Goal: Information Seeking & Learning: Learn about a topic

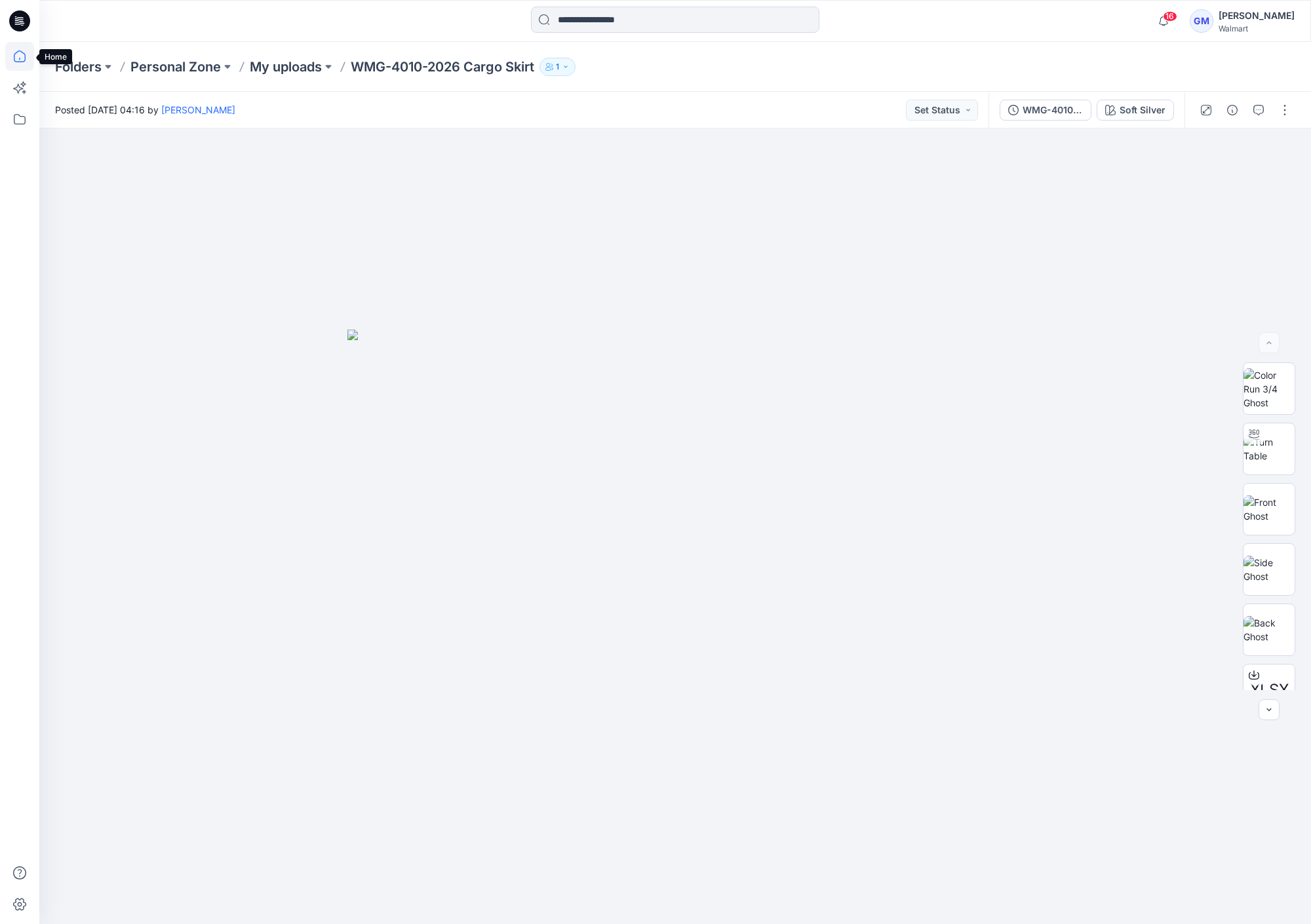
click at [19, 63] on icon at bounding box center [19, 57] width 29 height 29
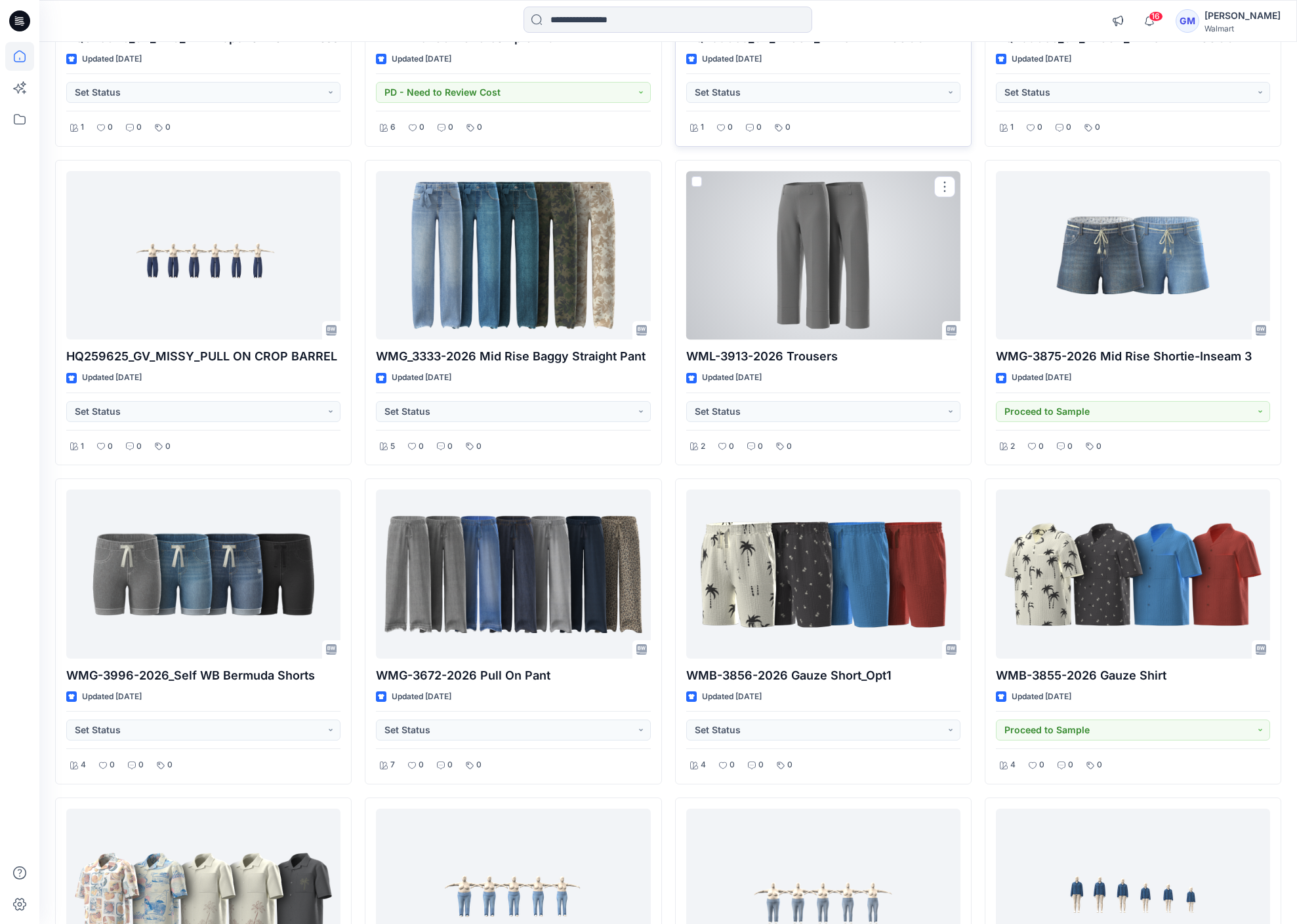
scroll to position [2671, 0]
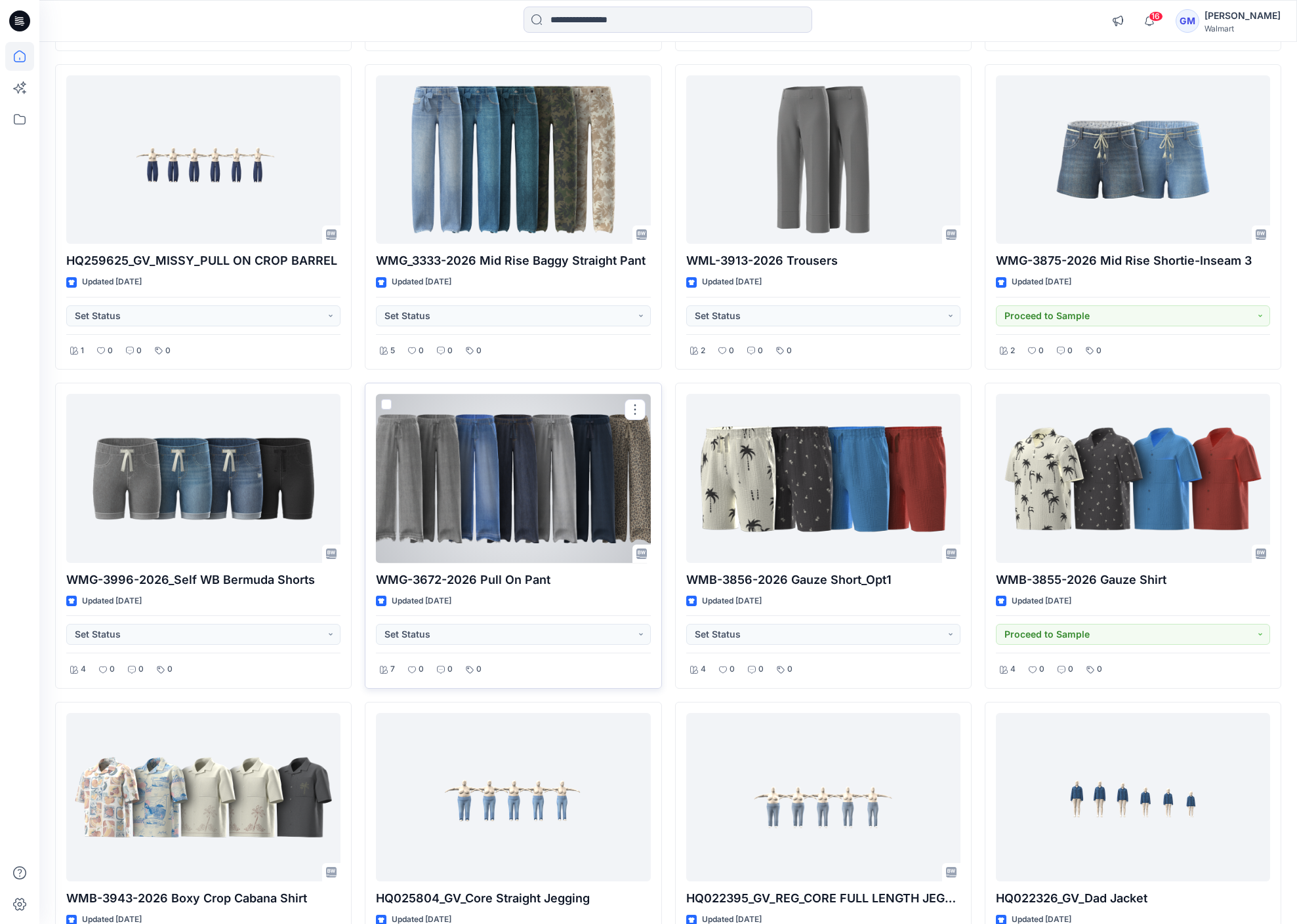
click at [604, 488] on div at bounding box center [513, 478] width 274 height 168
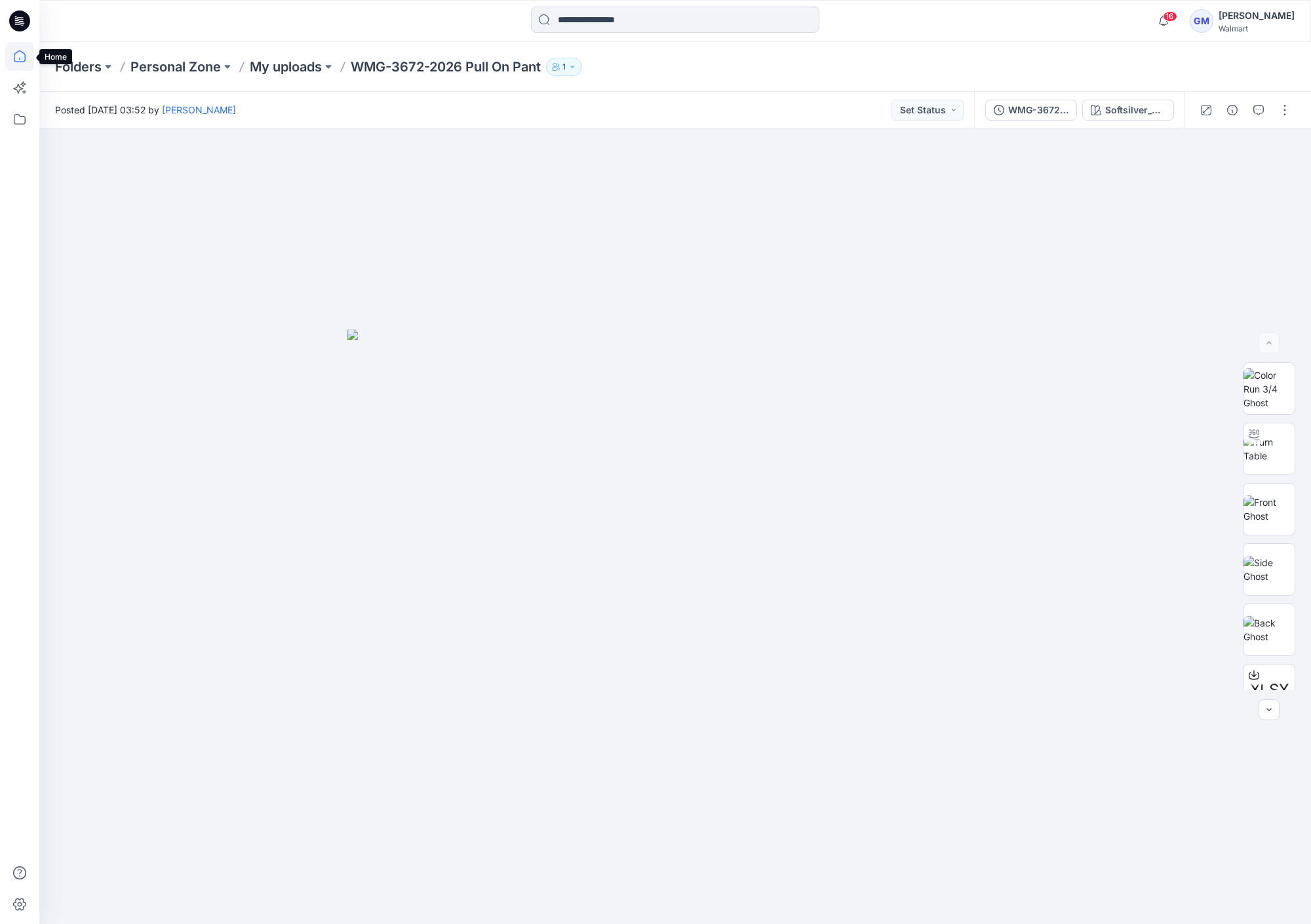
click at [23, 55] on icon at bounding box center [19, 57] width 29 height 29
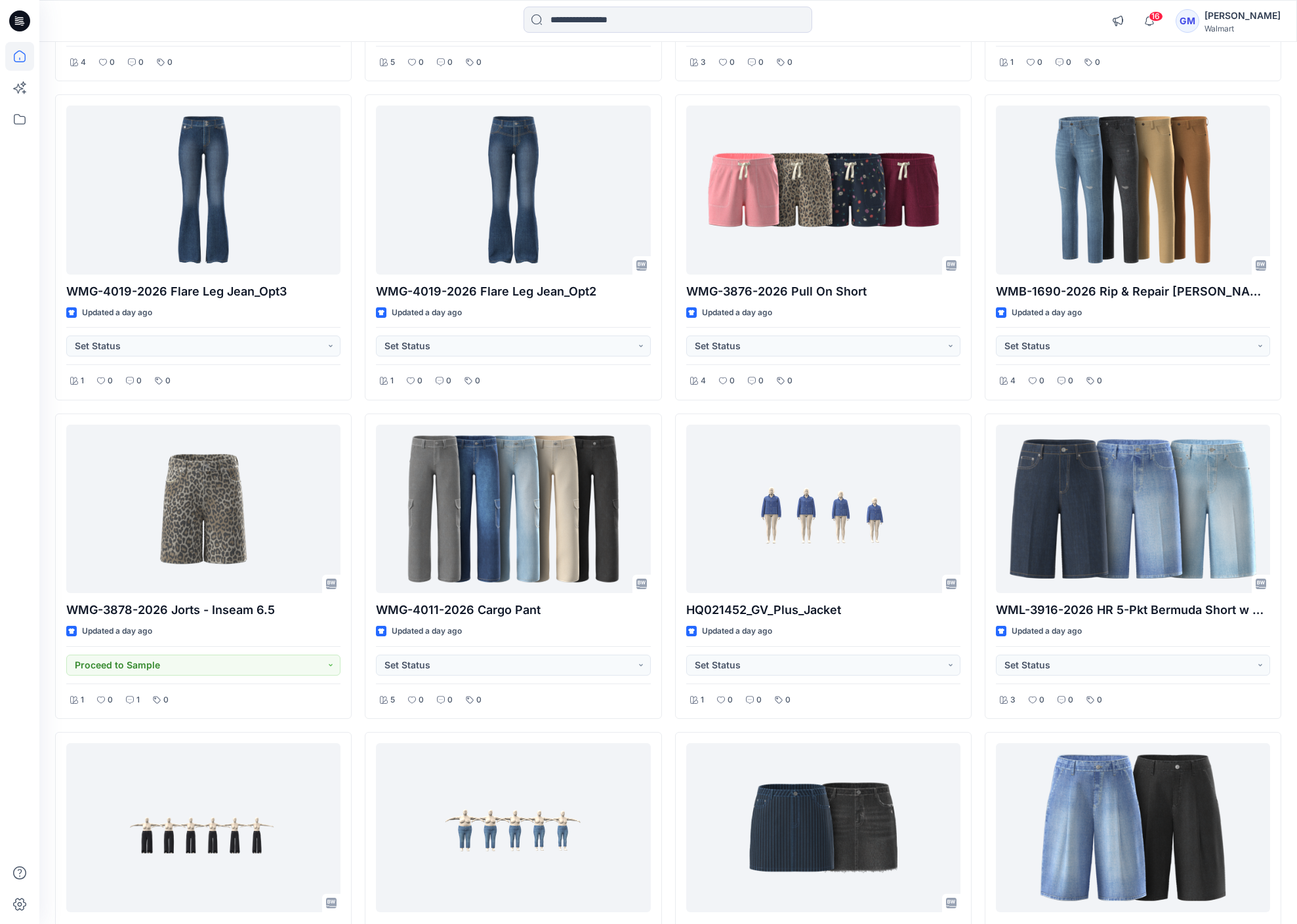
scroll to position [704, 0]
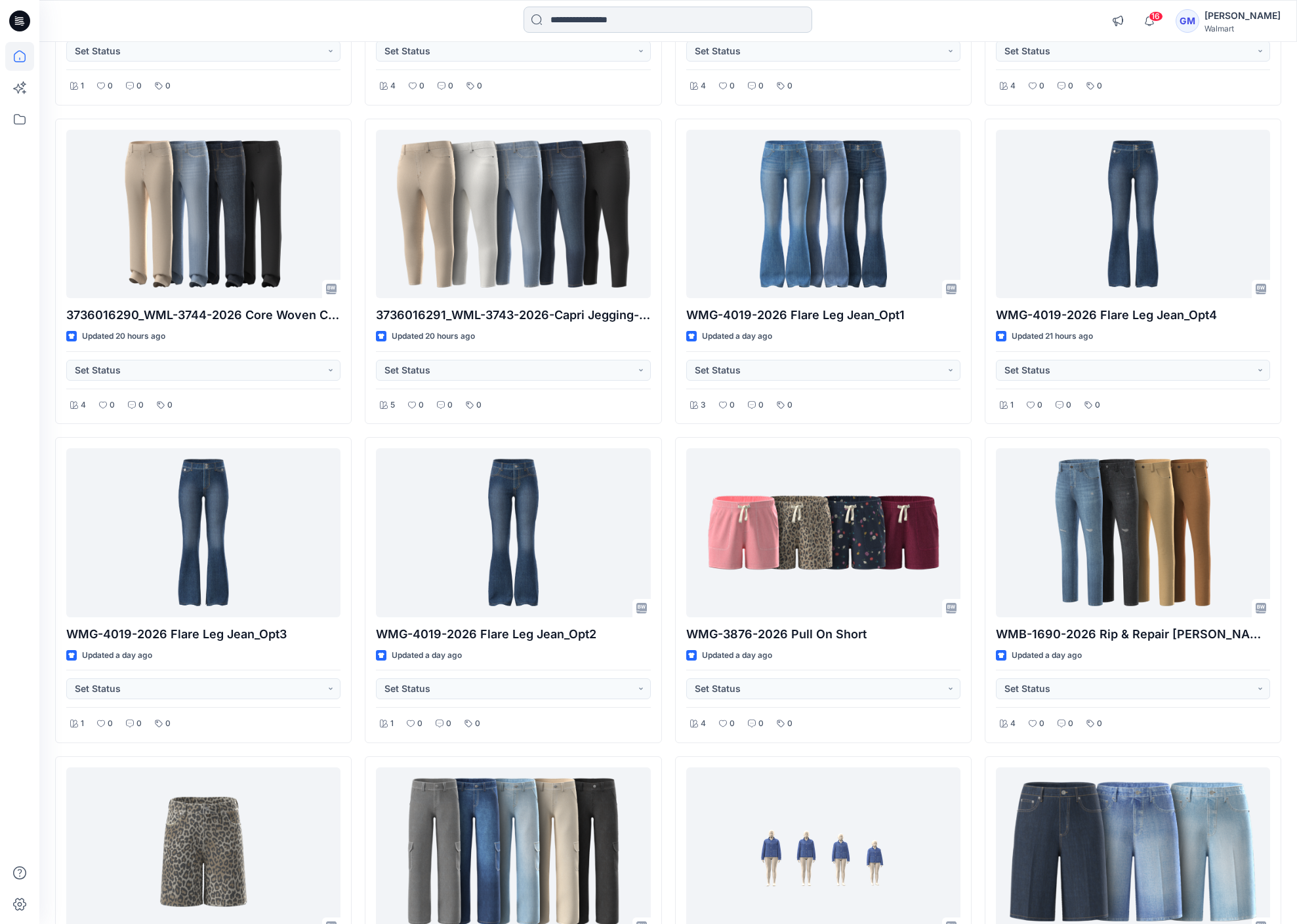
click at [652, 24] on input at bounding box center [668, 19] width 289 height 26
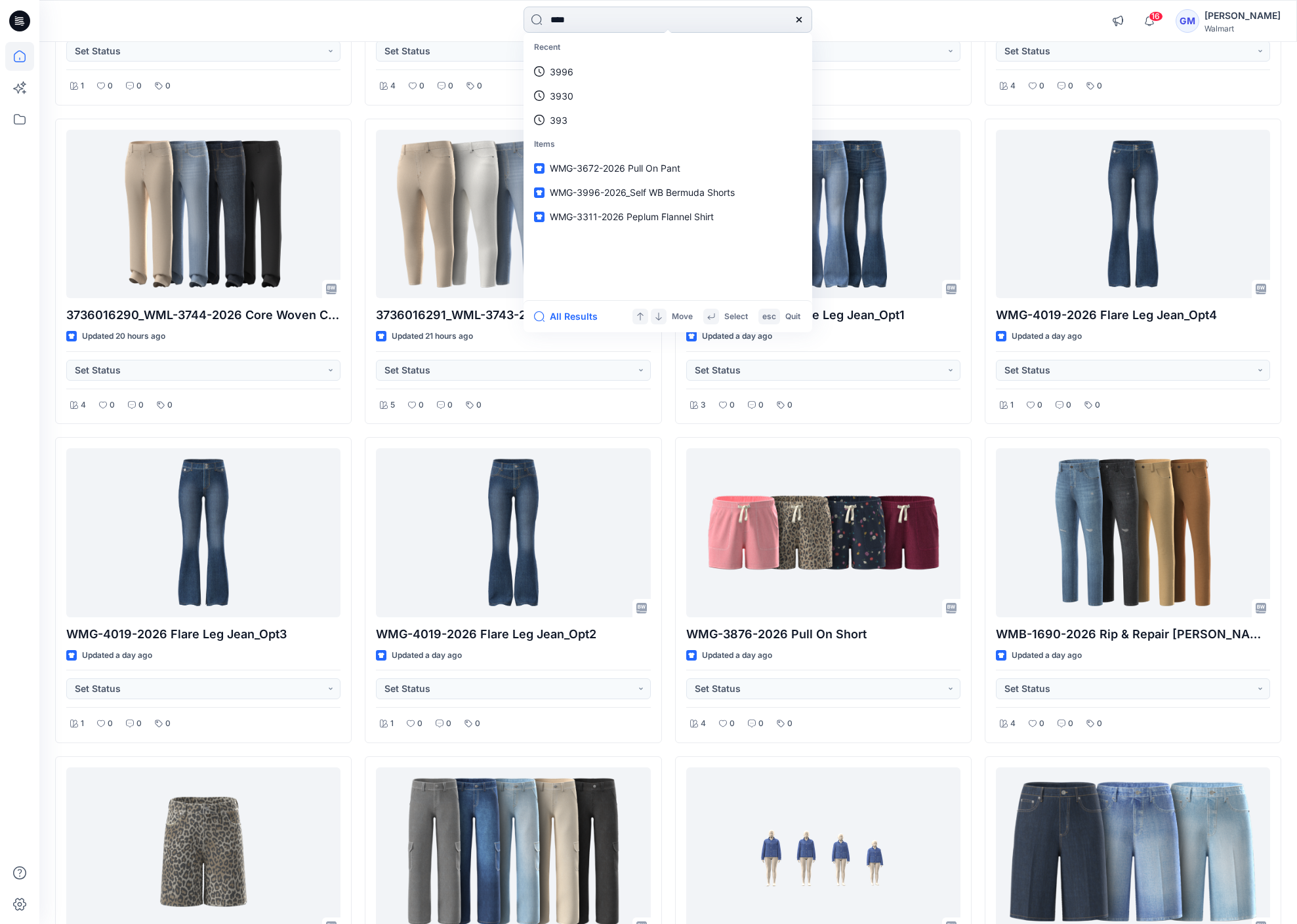
type input "****"
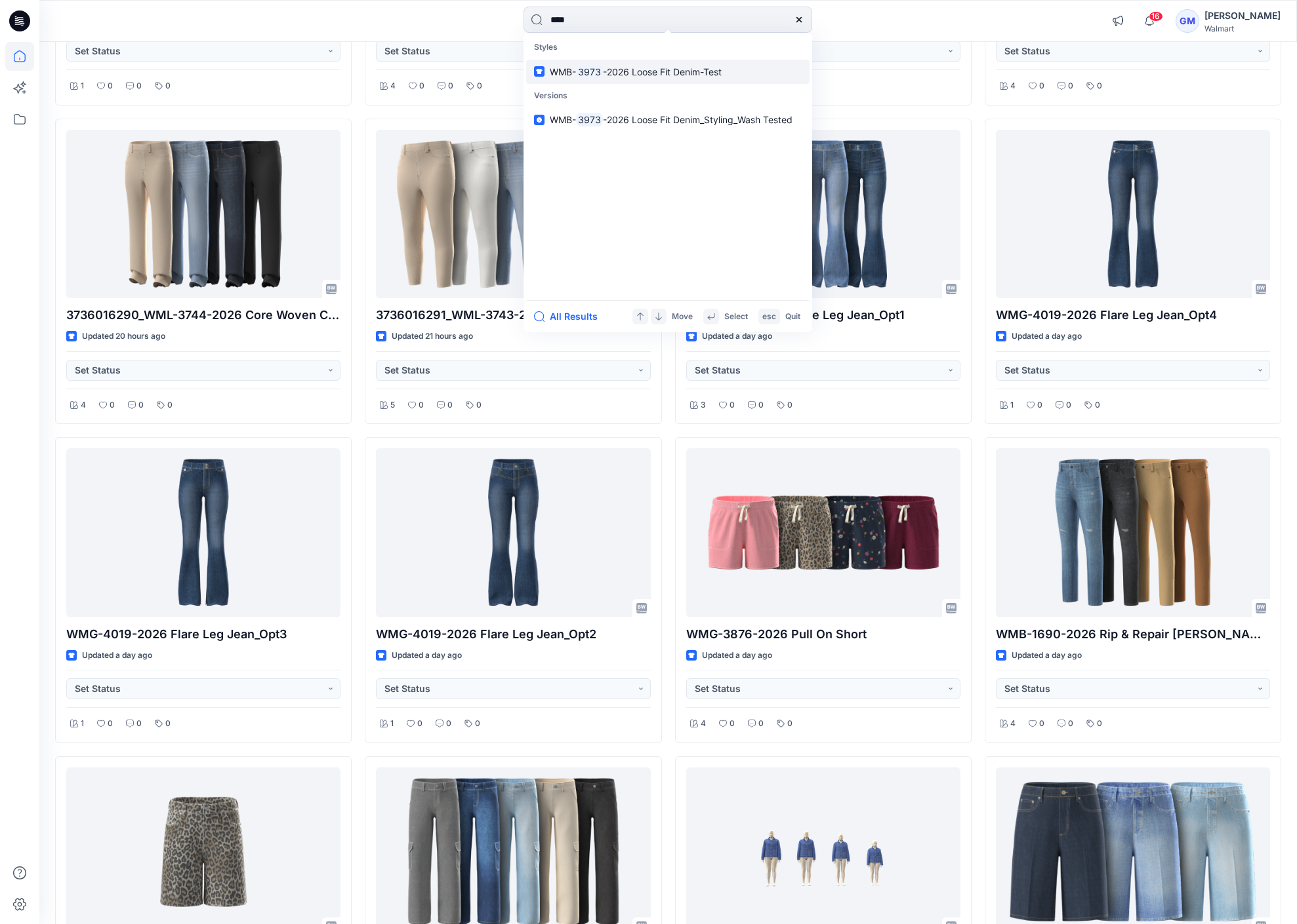
click at [698, 75] on span "-2026 Loose Fit Denim-Test" at bounding box center [662, 71] width 118 height 11
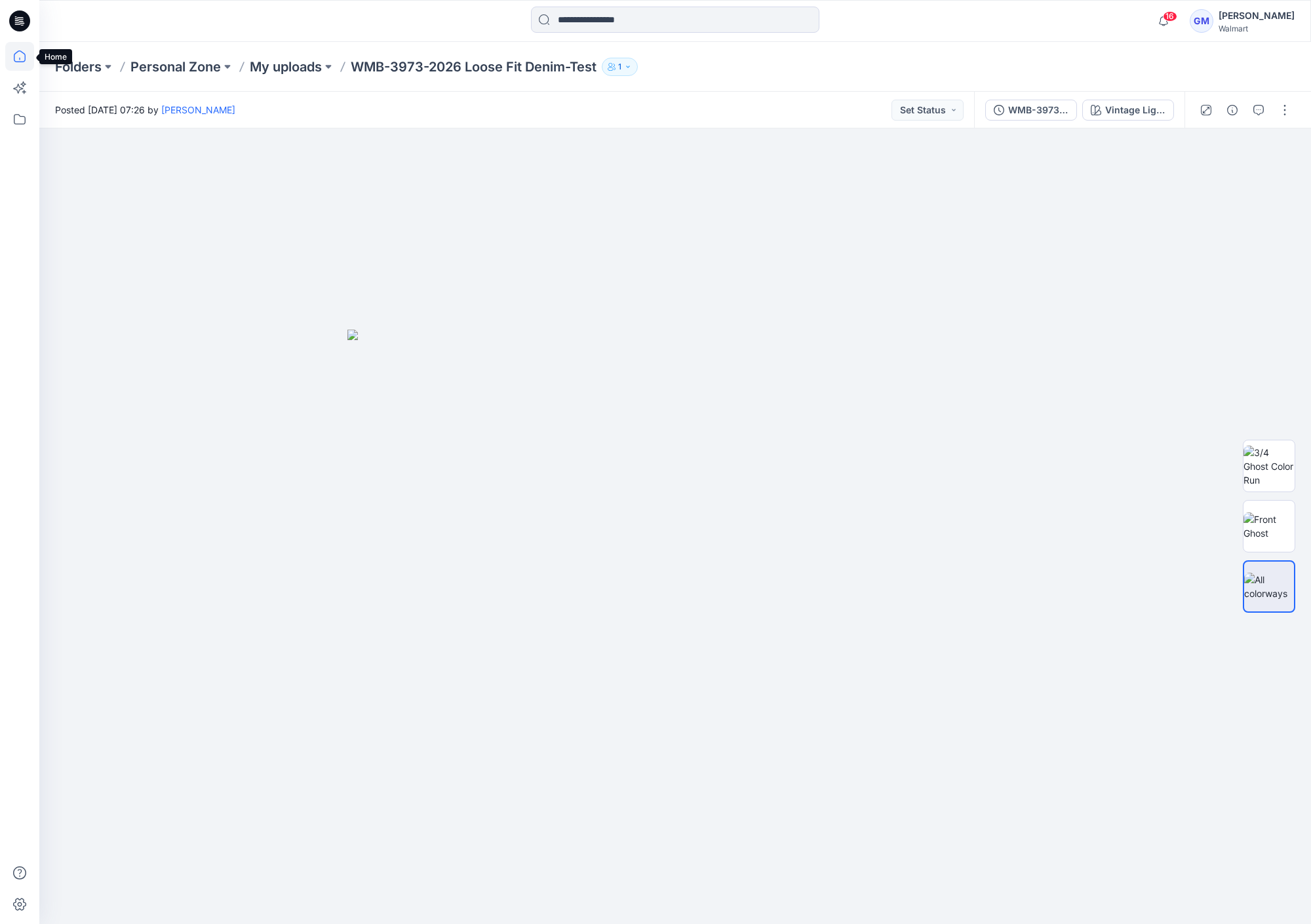
click at [25, 57] on icon at bounding box center [19, 57] width 12 height 12
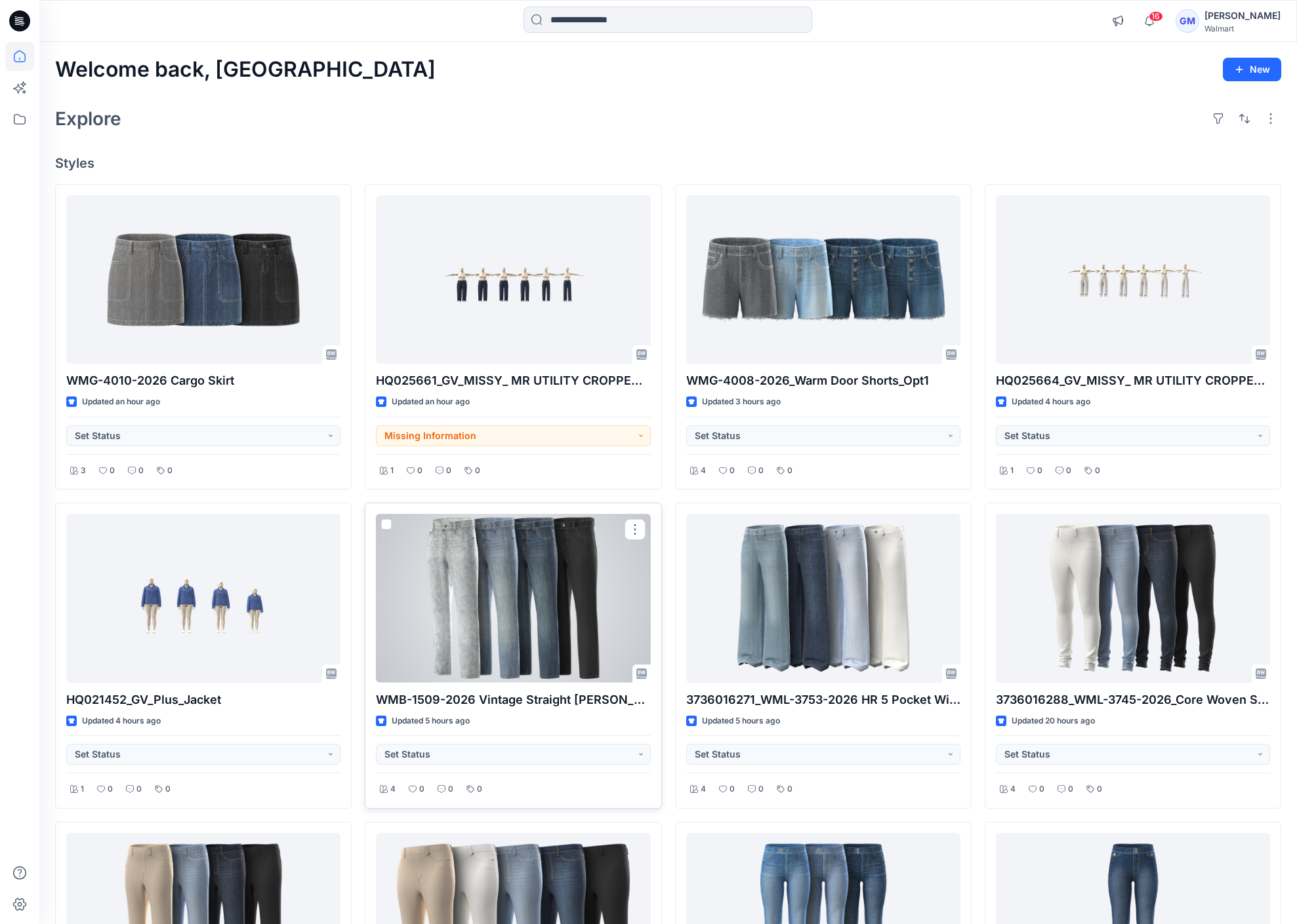
scroll to position [197, 0]
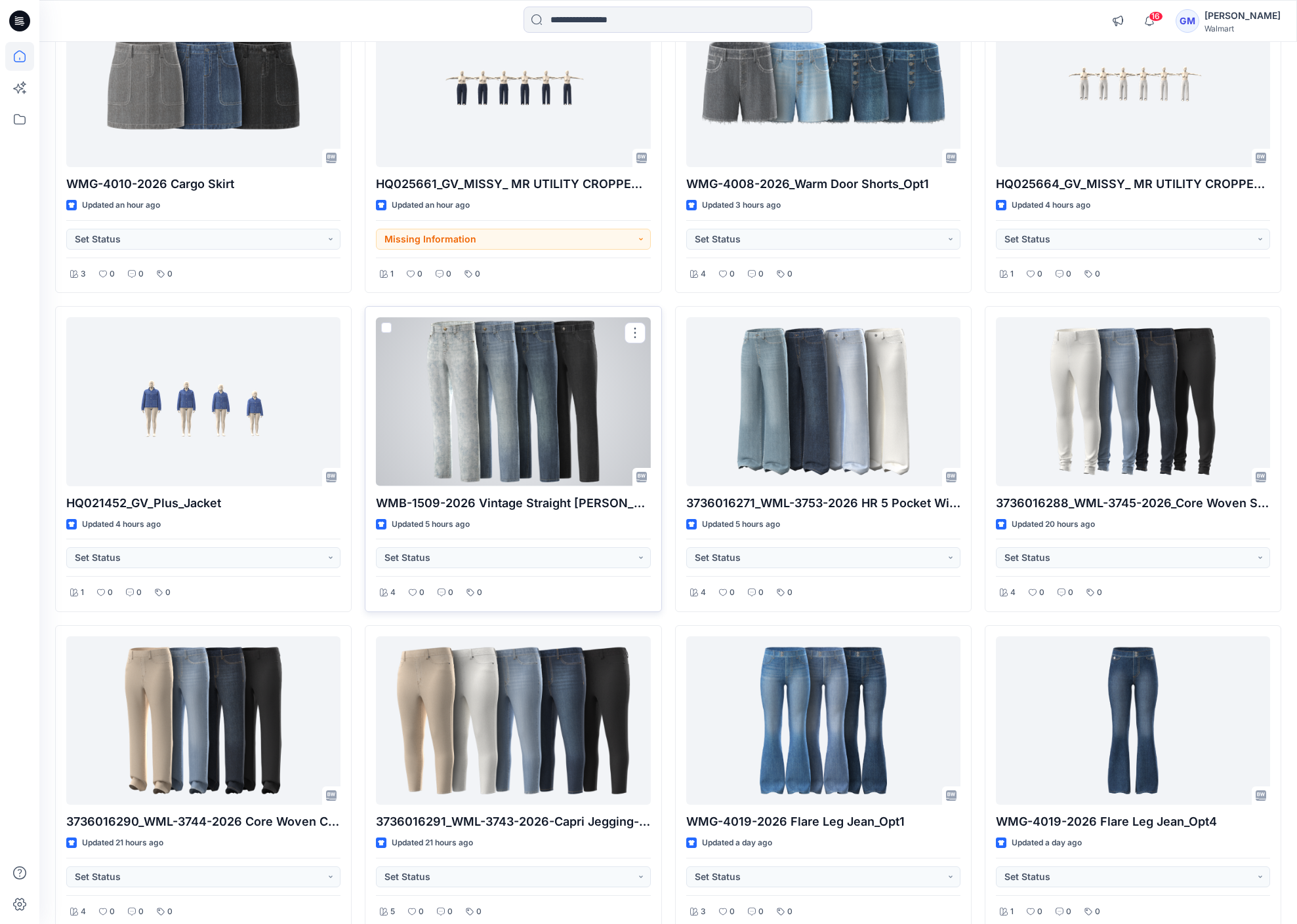
click at [497, 398] on div at bounding box center [513, 401] width 274 height 168
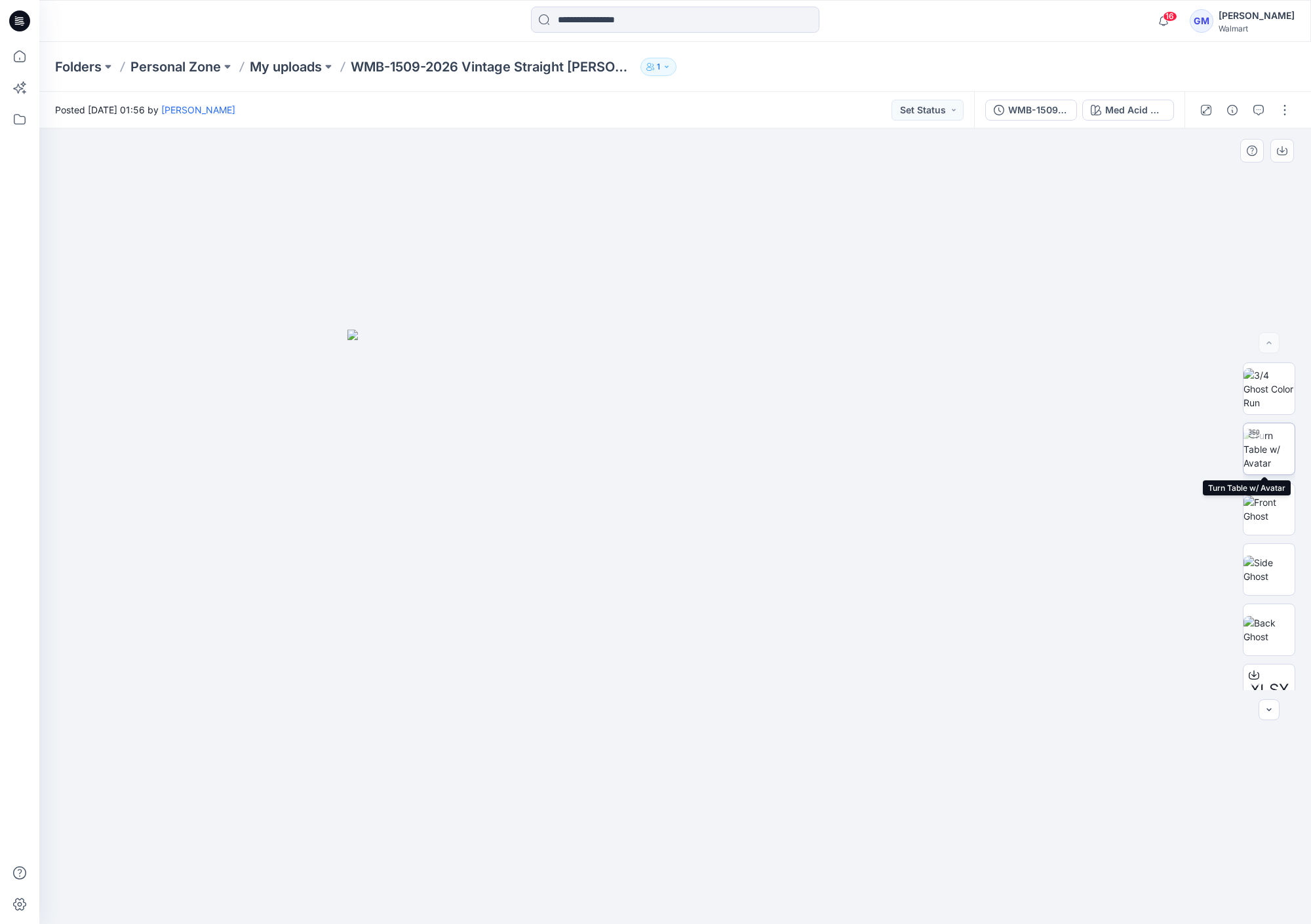
click at [1276, 459] on img at bounding box center [1269, 449] width 52 height 41
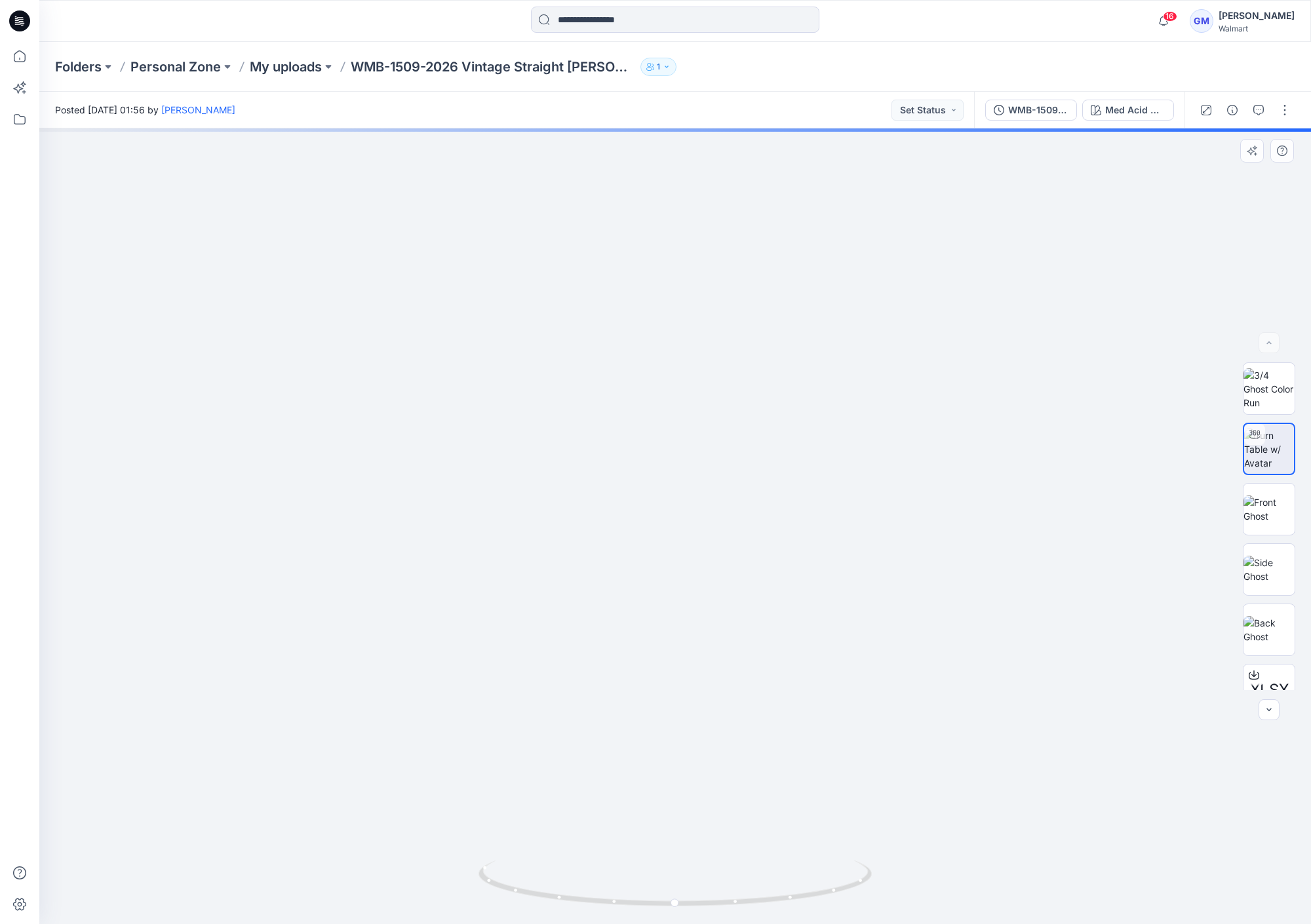
drag, startPoint x: 778, startPoint y: 513, endPoint x: 770, endPoint y: 452, distance: 61.5
click at [770, 452] on img at bounding box center [672, 151] width 1876 height 1547
click at [24, 61] on icon at bounding box center [19, 57] width 12 height 12
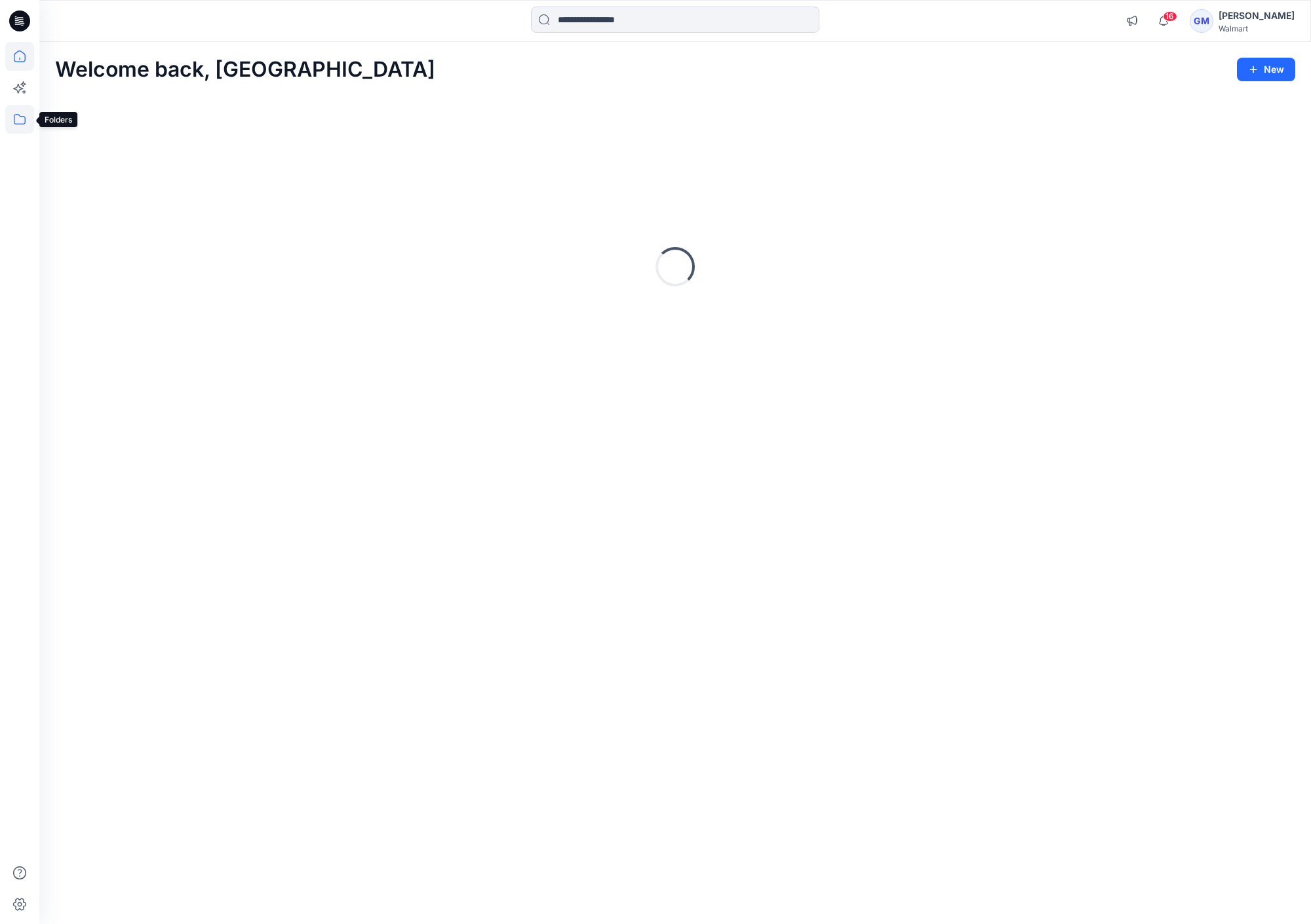
click at [16, 116] on icon at bounding box center [19, 119] width 29 height 29
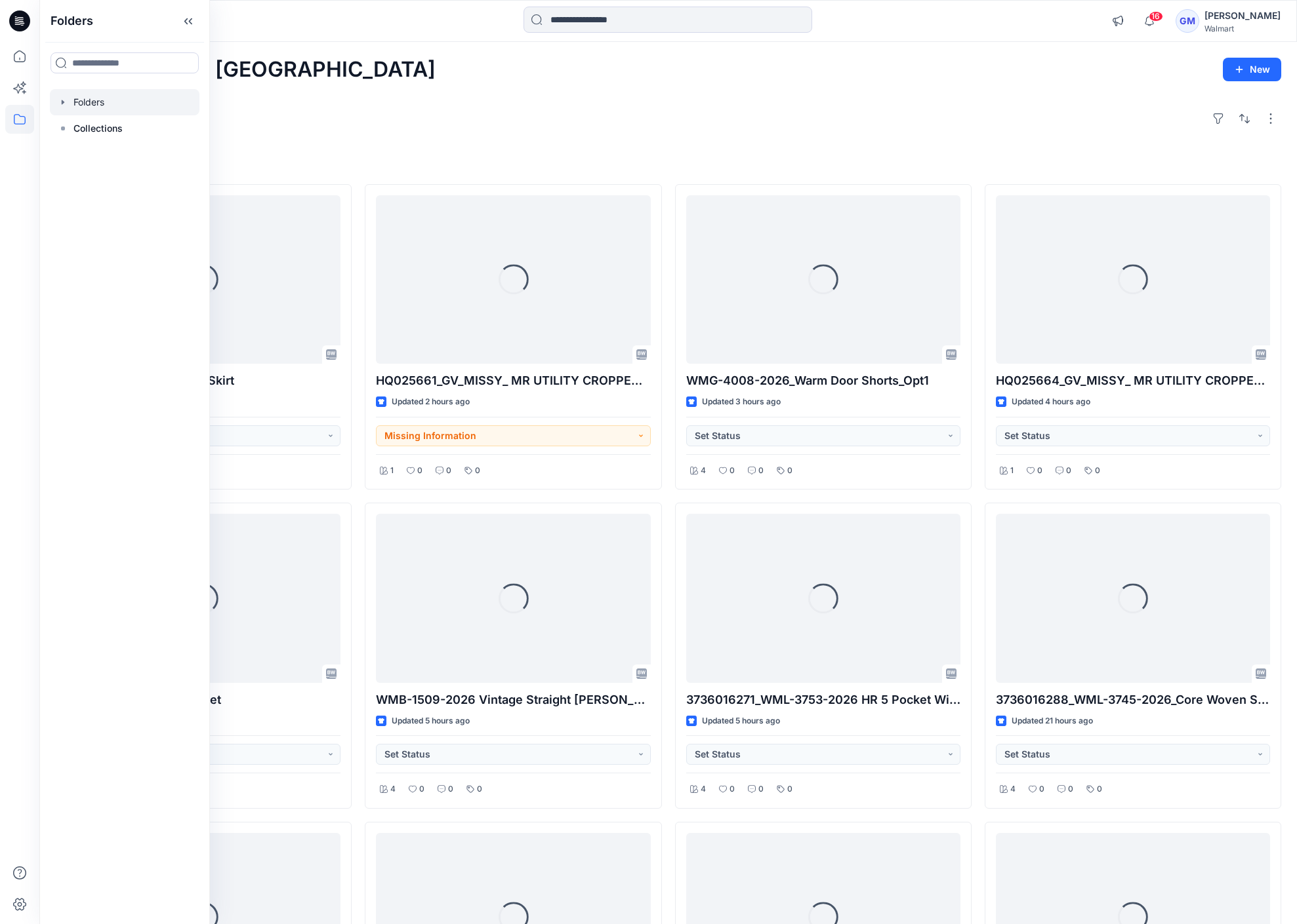
click at [95, 98] on div at bounding box center [124, 102] width 150 height 26
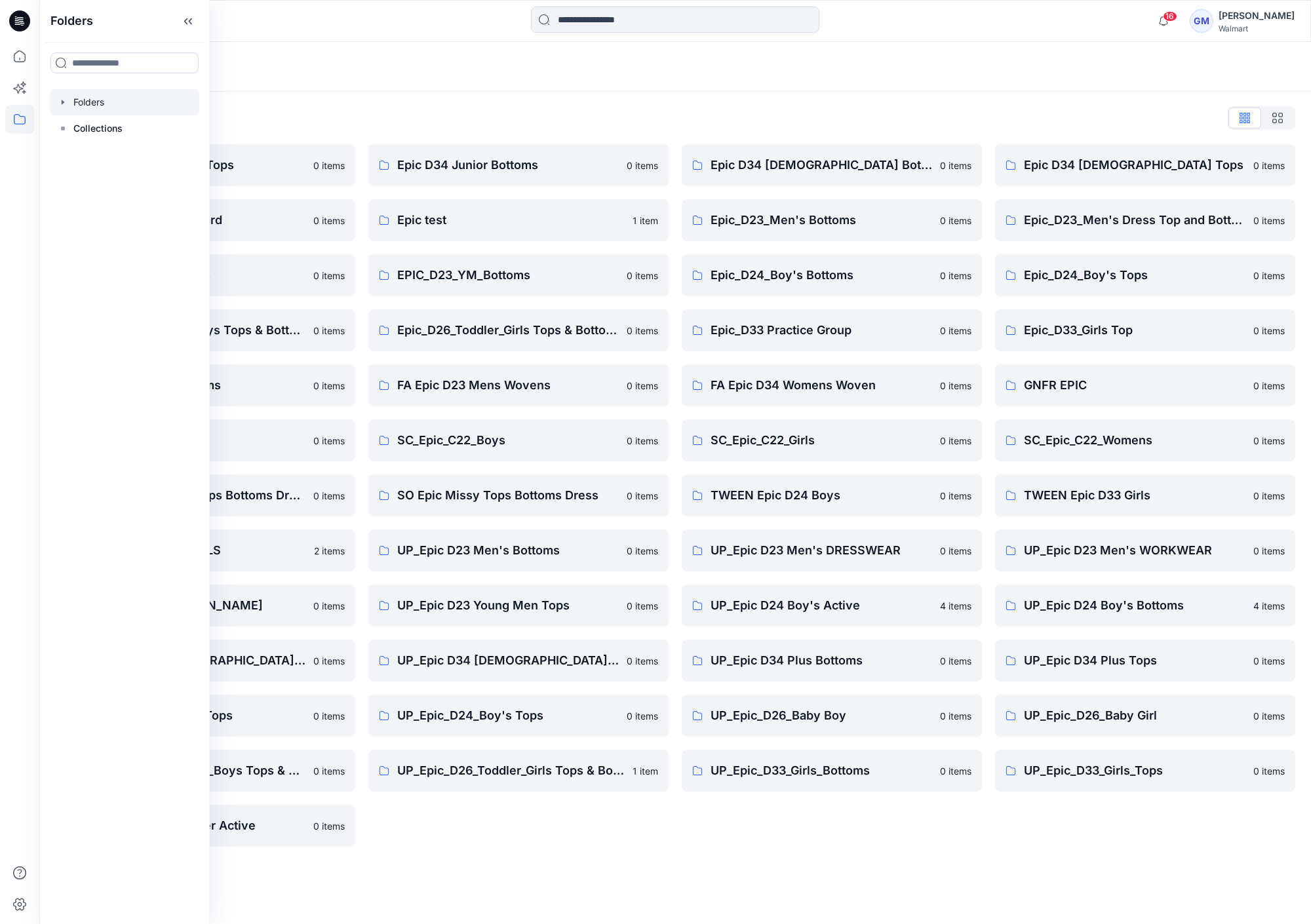
click at [989, 94] on div "Folders List Epic D23 Young Men Tops 0 items Epic NYC practice board 0 items Ep…" at bounding box center [676, 477] width 1272 height 771
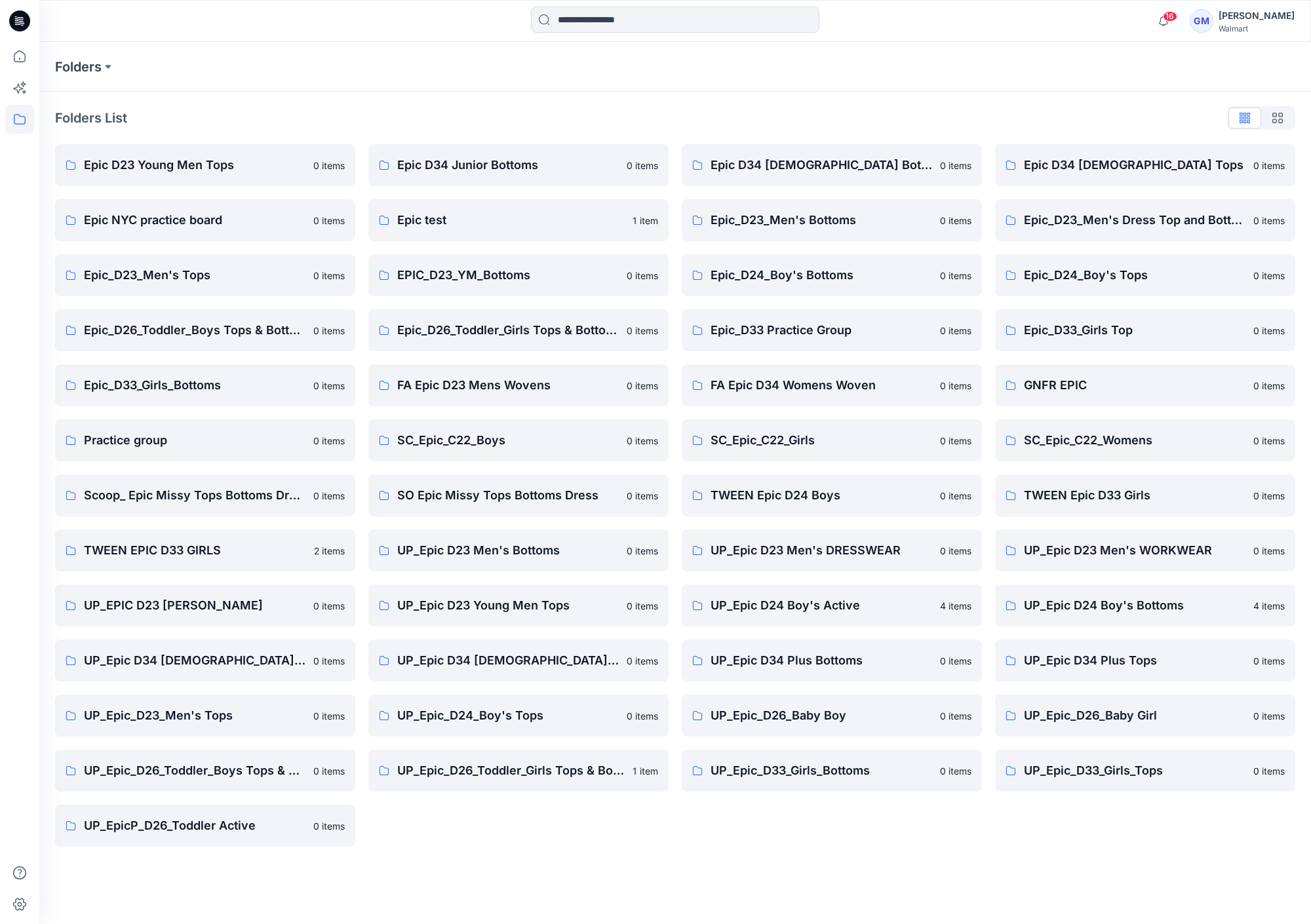
click at [936, 893] on div "Folders Folders List Epic D23 Young Men Tops 0 items Epic NYC practice board 0 …" at bounding box center [676, 483] width 1272 height 883
click at [846, 498] on p "TWEEN Epic D24 Boys" at bounding box center [821, 496] width 221 height 19
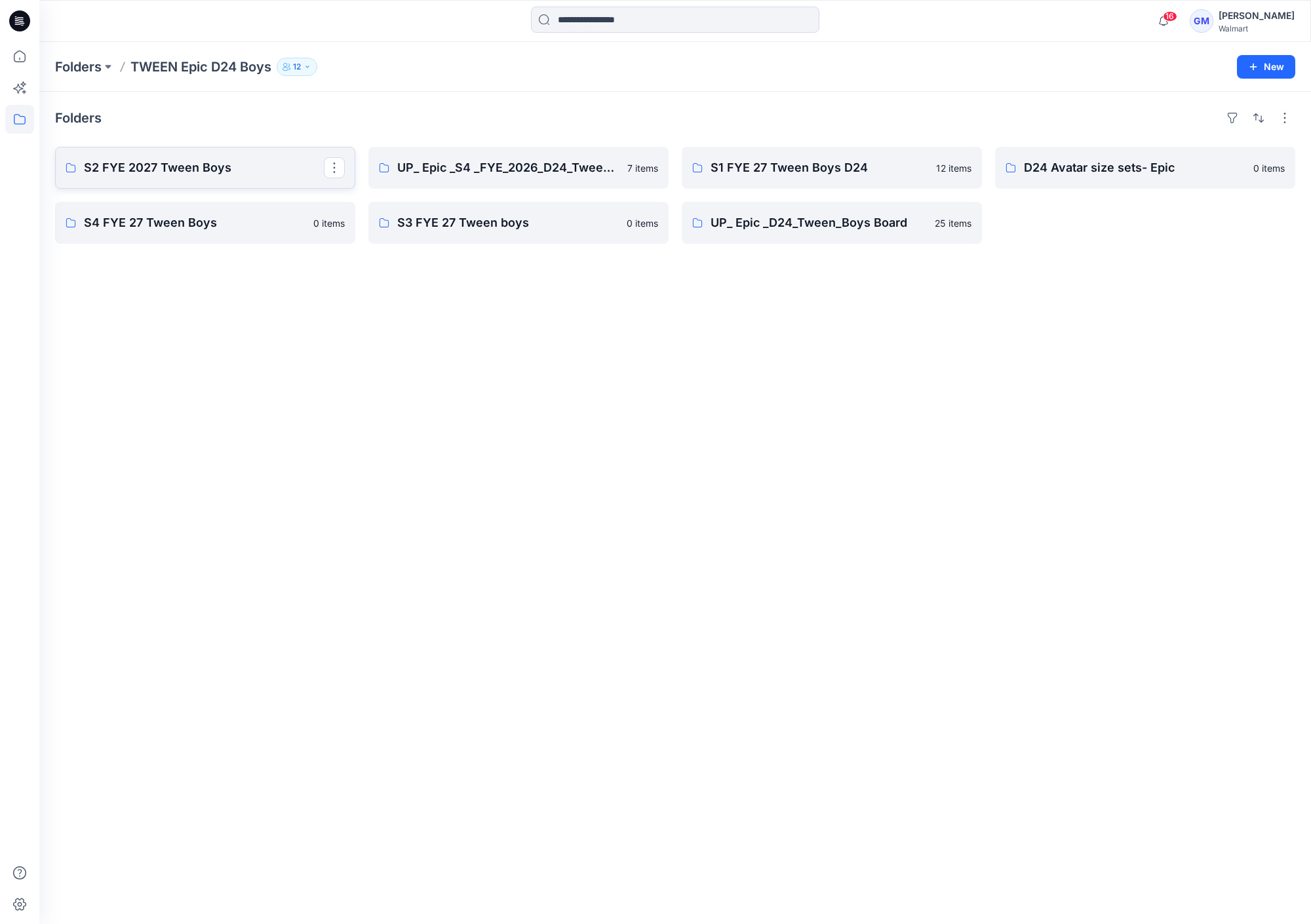
click at [163, 170] on p "S2 FYE 2027 Tween Boys" at bounding box center [204, 168] width 240 height 19
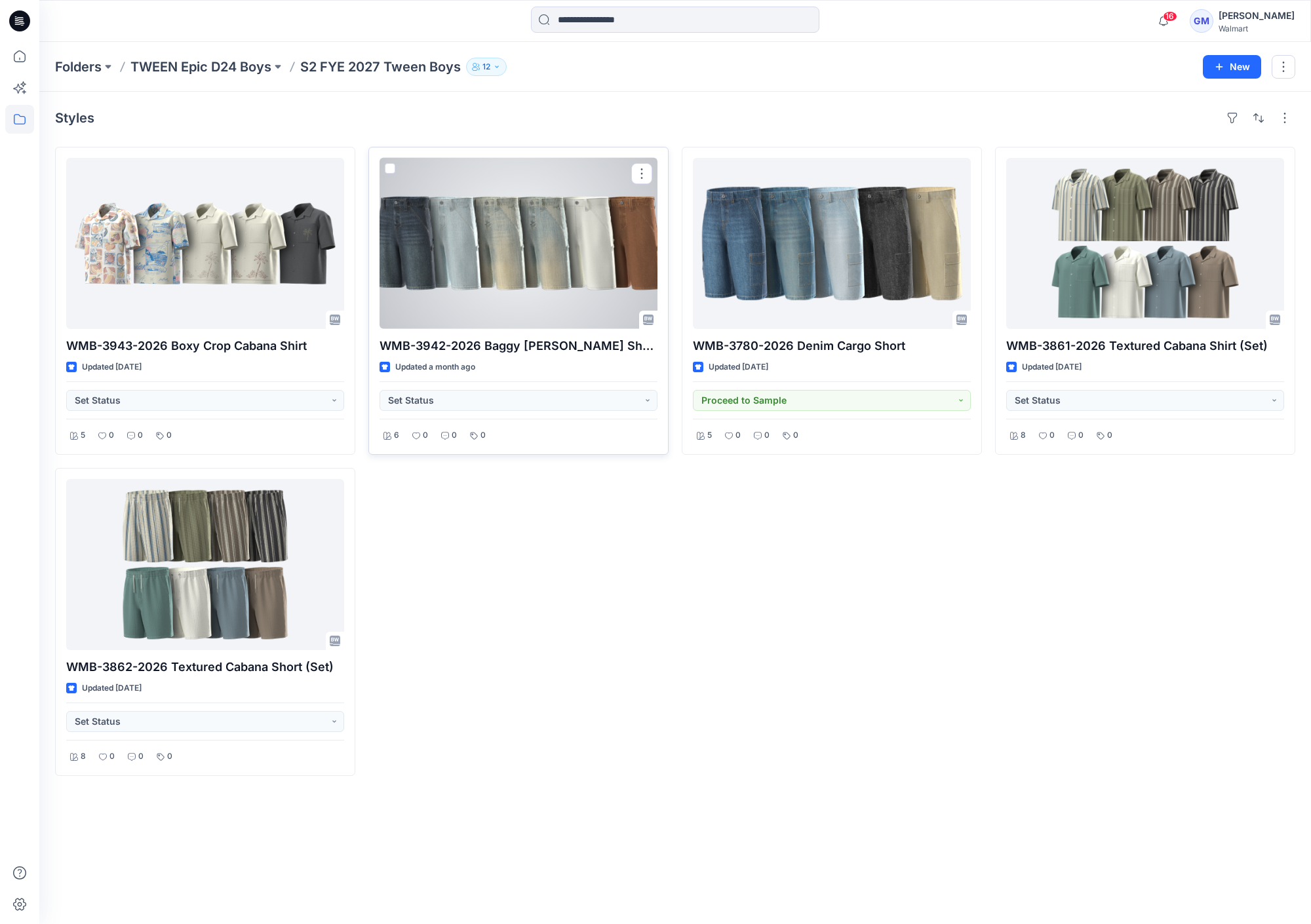
click at [549, 273] on div at bounding box center [518, 243] width 278 height 171
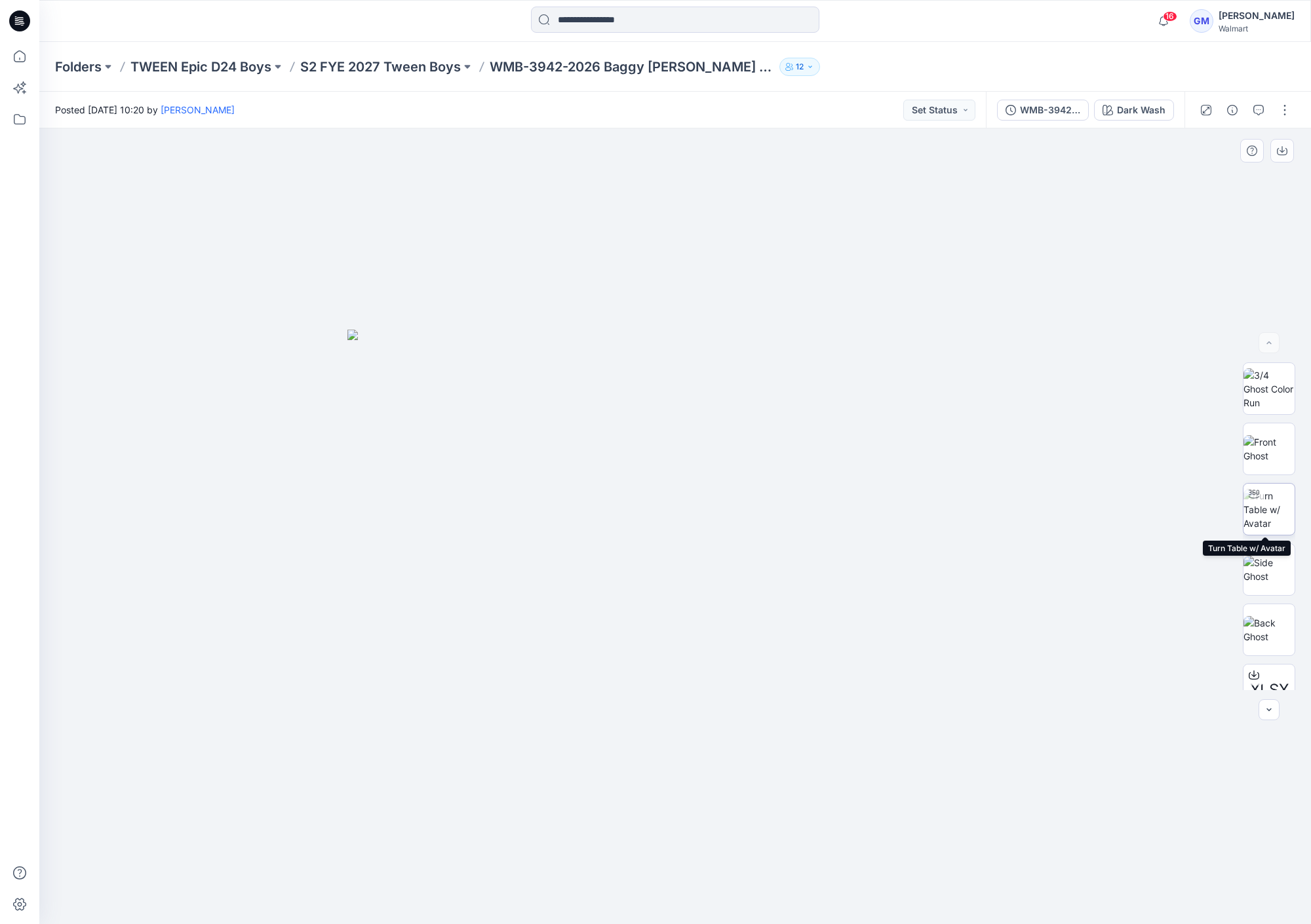
click at [1279, 510] on img at bounding box center [1269, 509] width 52 height 41
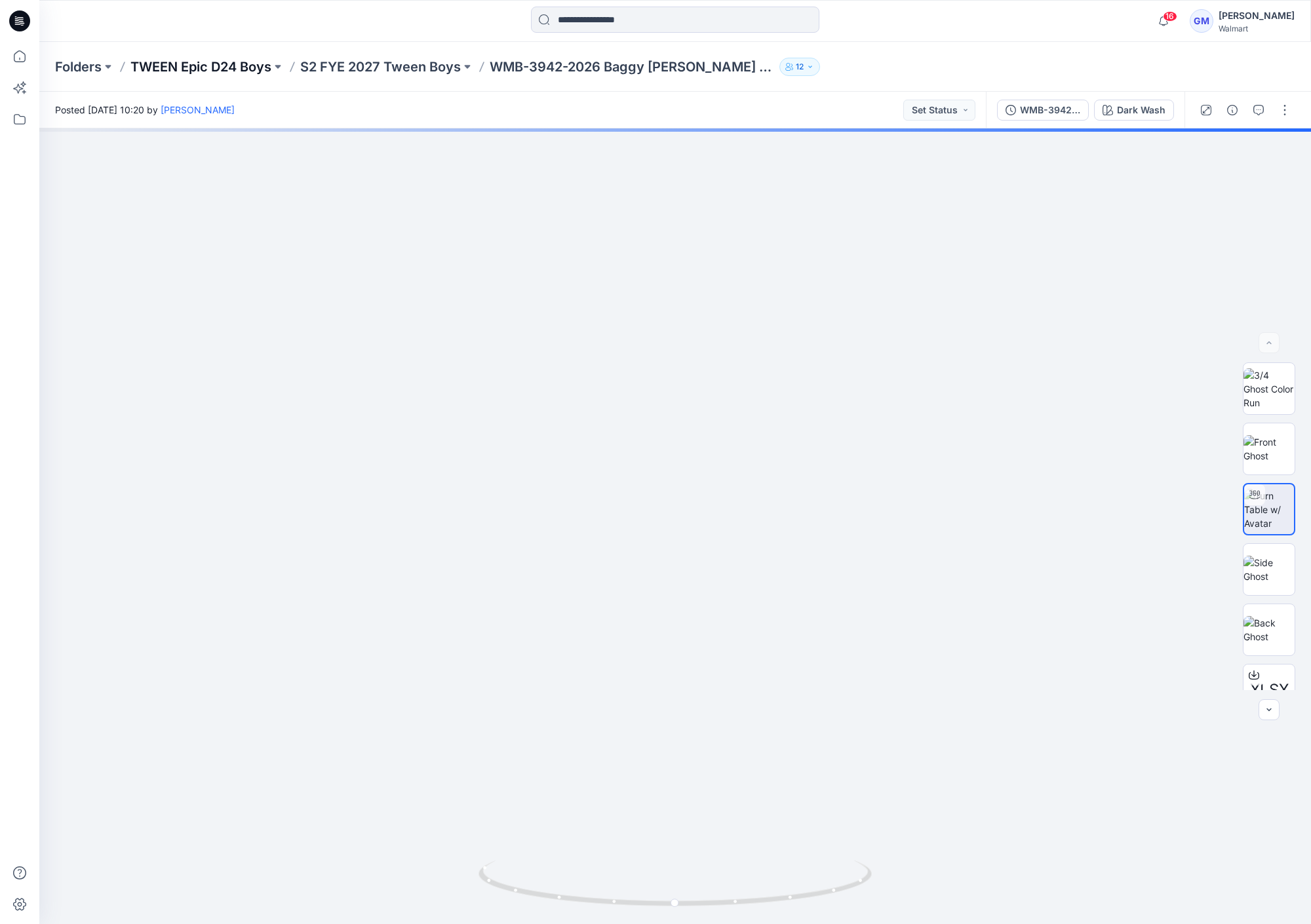
click at [242, 69] on p "TWEEN Epic D24 Boys" at bounding box center [200, 67] width 141 height 19
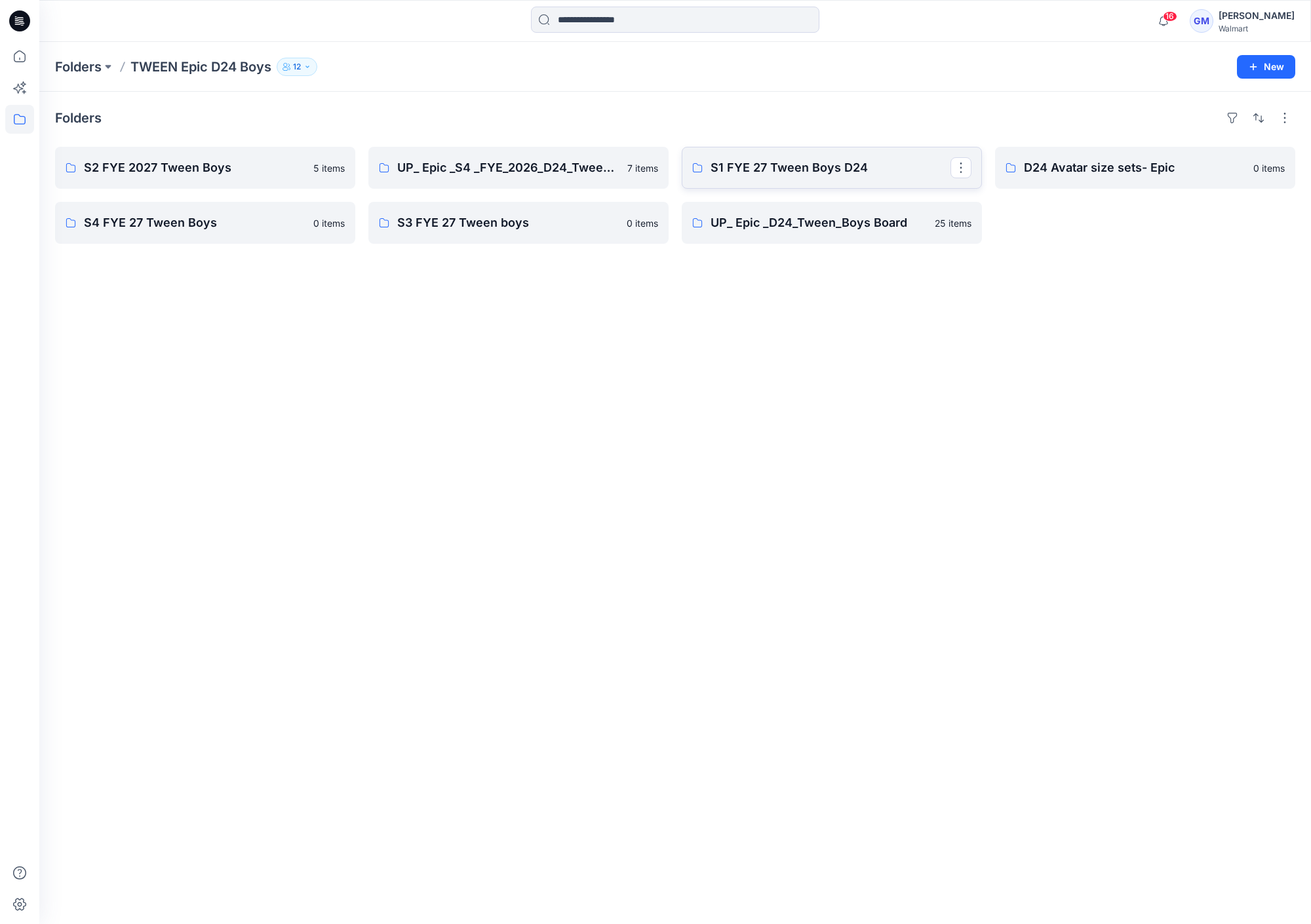
click at [792, 166] on p "S1 FYE 27 Tween Boys D24" at bounding box center [830, 168] width 240 height 19
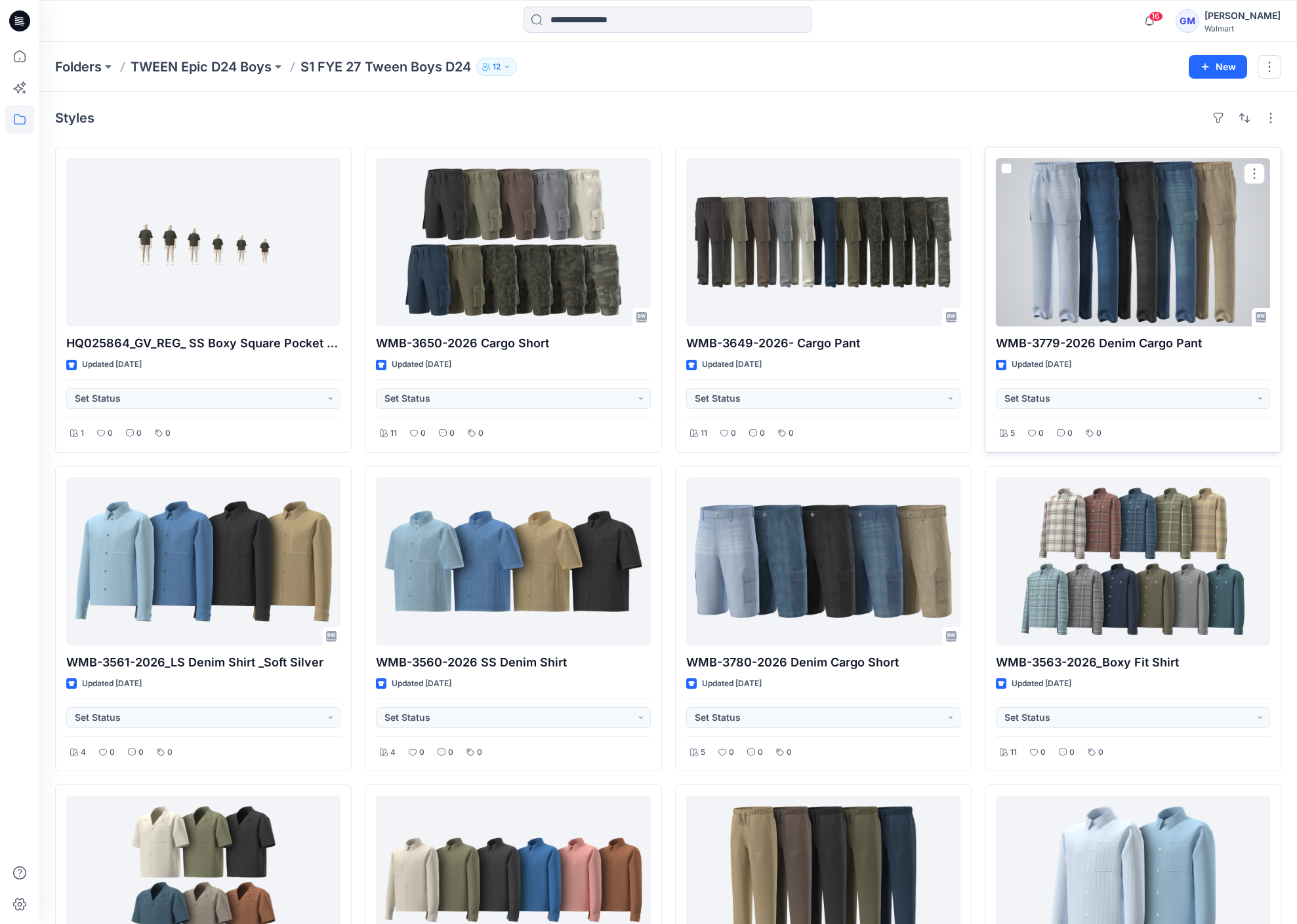
click at [1130, 245] on div at bounding box center [1132, 242] width 274 height 168
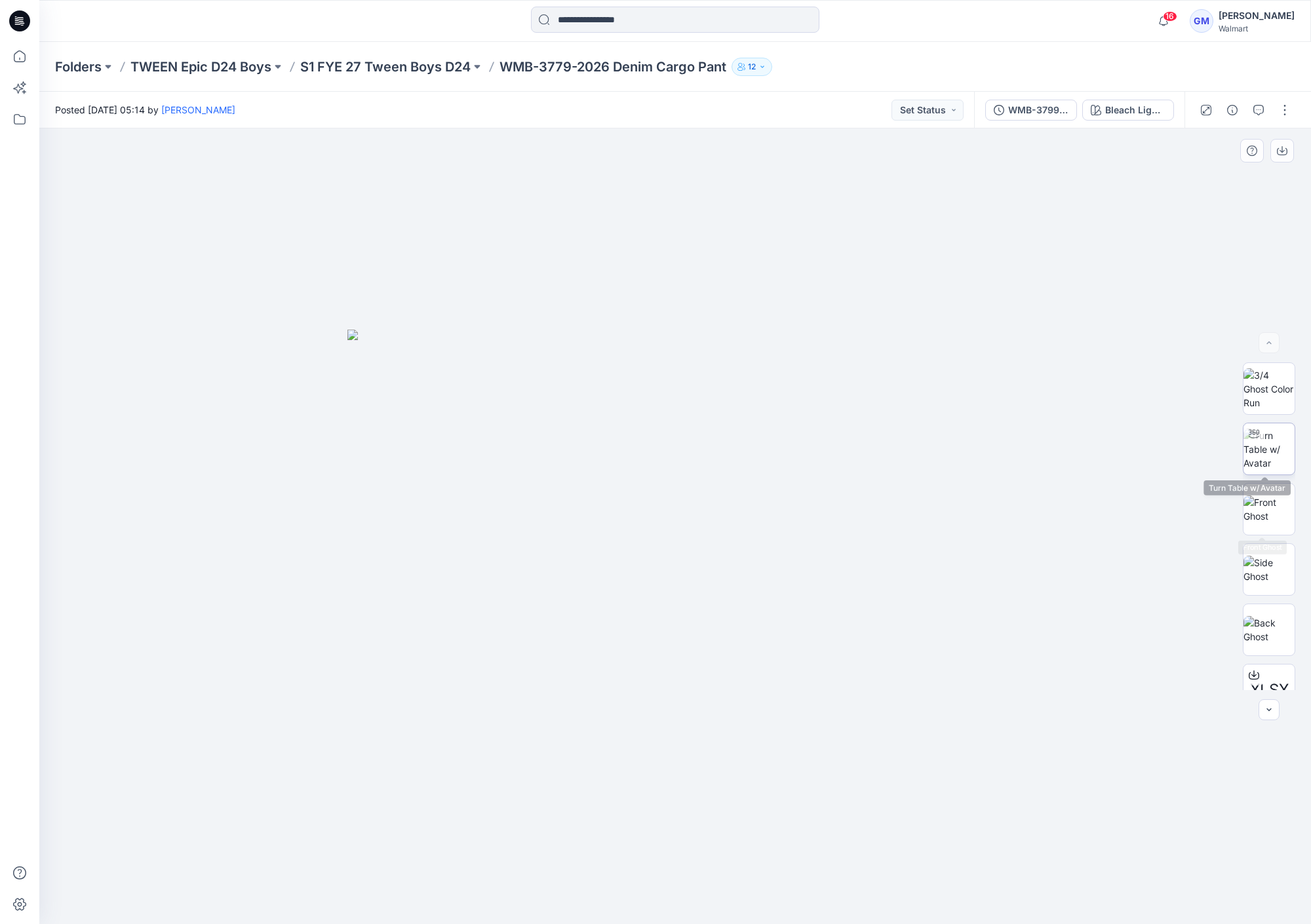
click at [1276, 461] on img at bounding box center [1269, 449] width 52 height 41
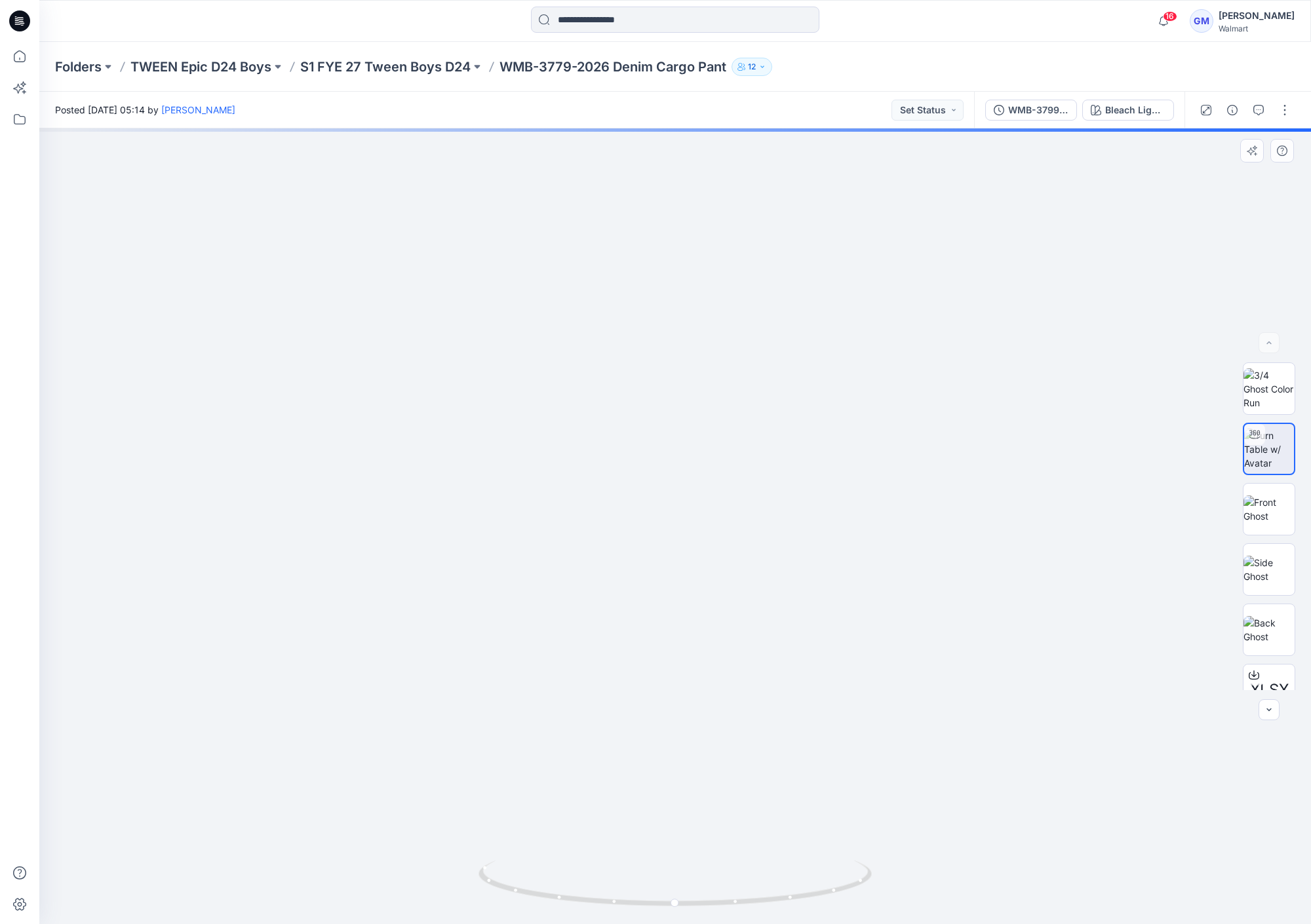
drag, startPoint x: 846, startPoint y: 592, endPoint x: 842, endPoint y: 459, distance: 133.1
click at [842, 459] on img at bounding box center [680, 230] width 1567 height 1390
click at [394, 65] on p "S1 FYE 27 Tween Boys D24" at bounding box center [386, 67] width 171 height 19
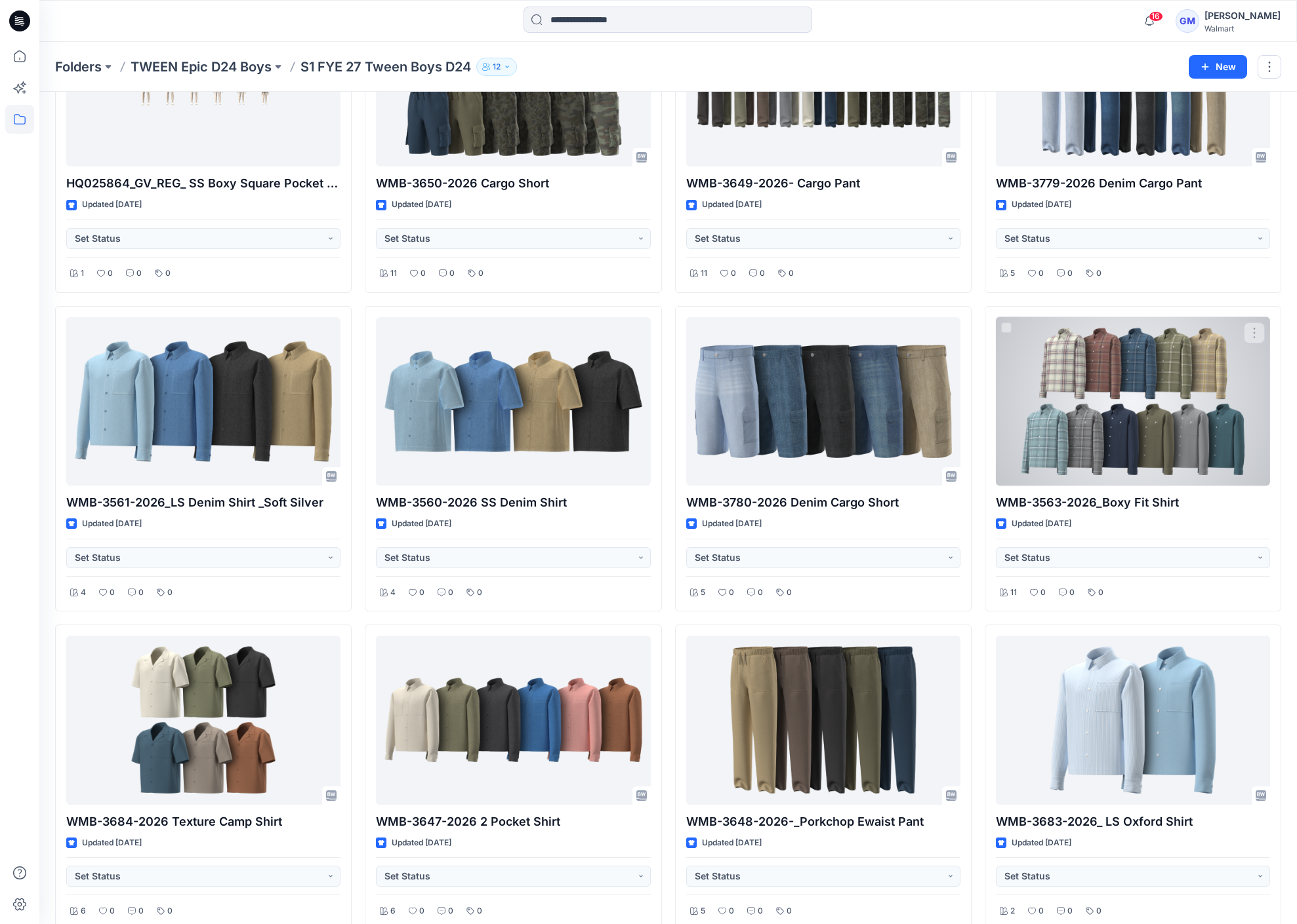
scroll to position [182, 0]
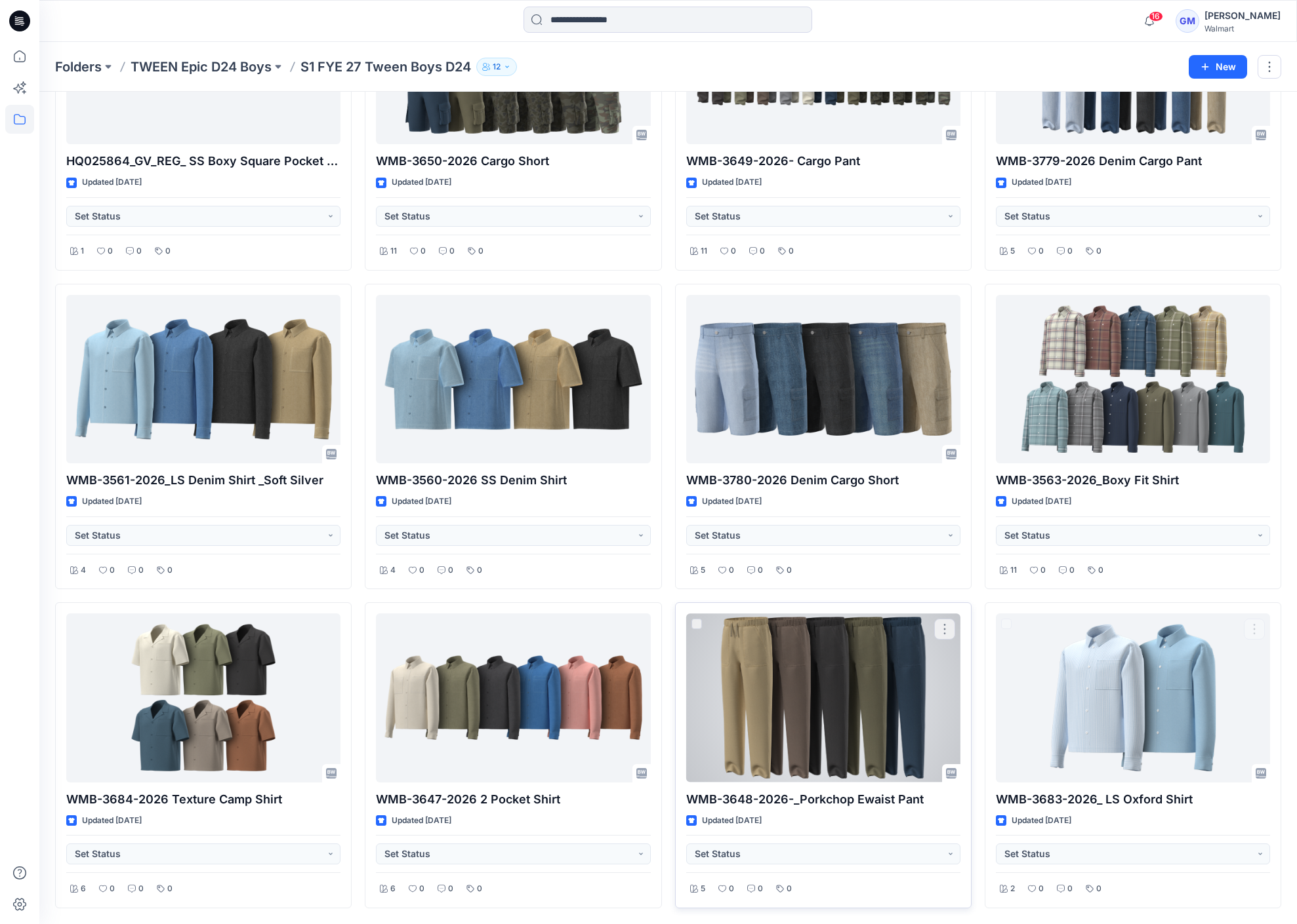
click at [864, 722] on div at bounding box center [823, 698] width 274 height 168
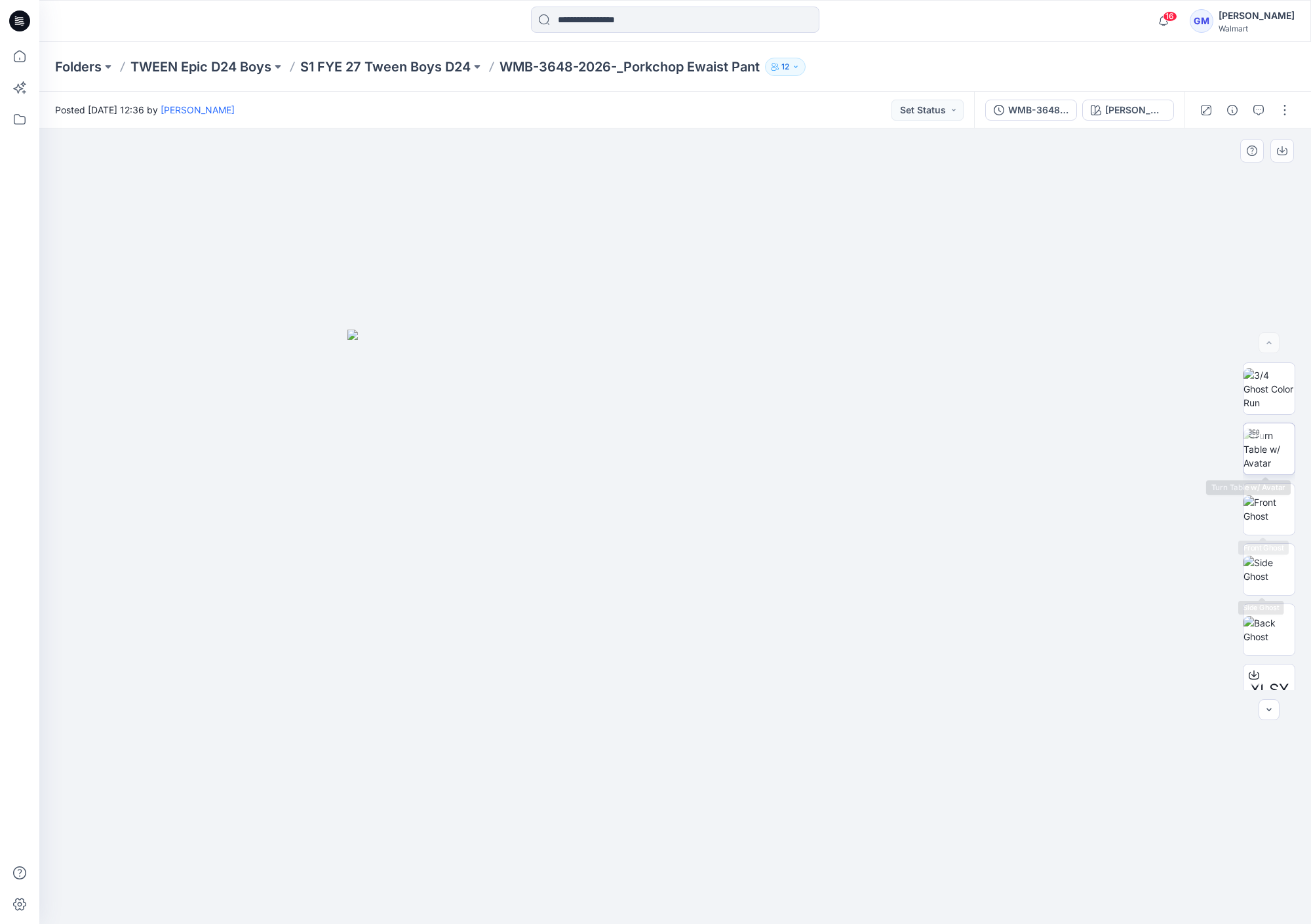
click at [1268, 453] on img at bounding box center [1269, 449] width 52 height 41
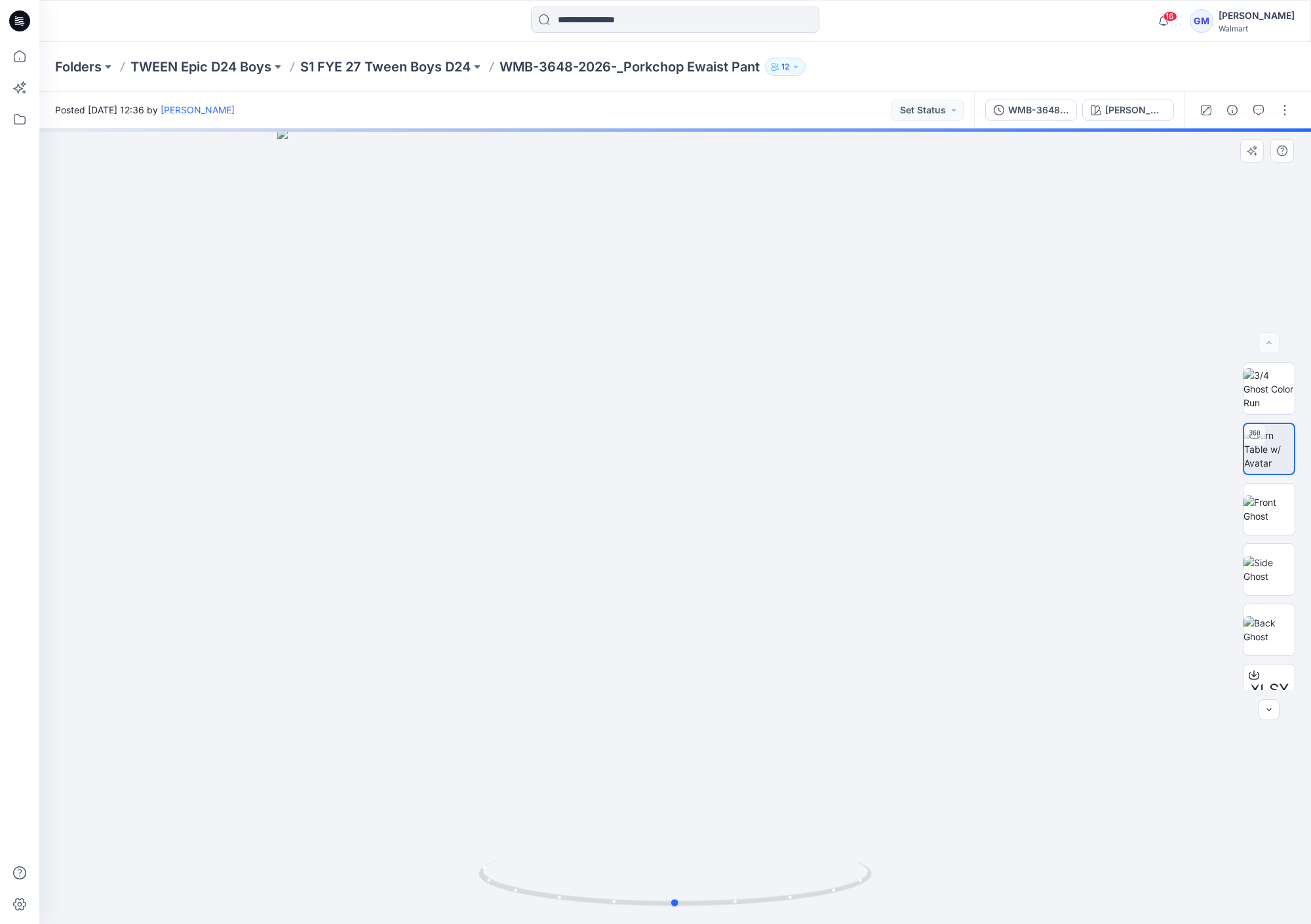
drag, startPoint x: 819, startPoint y: 683, endPoint x: 828, endPoint y: 623, distance: 60.7
click at [828, 623] on div at bounding box center [676, 526] width 1272 height 796
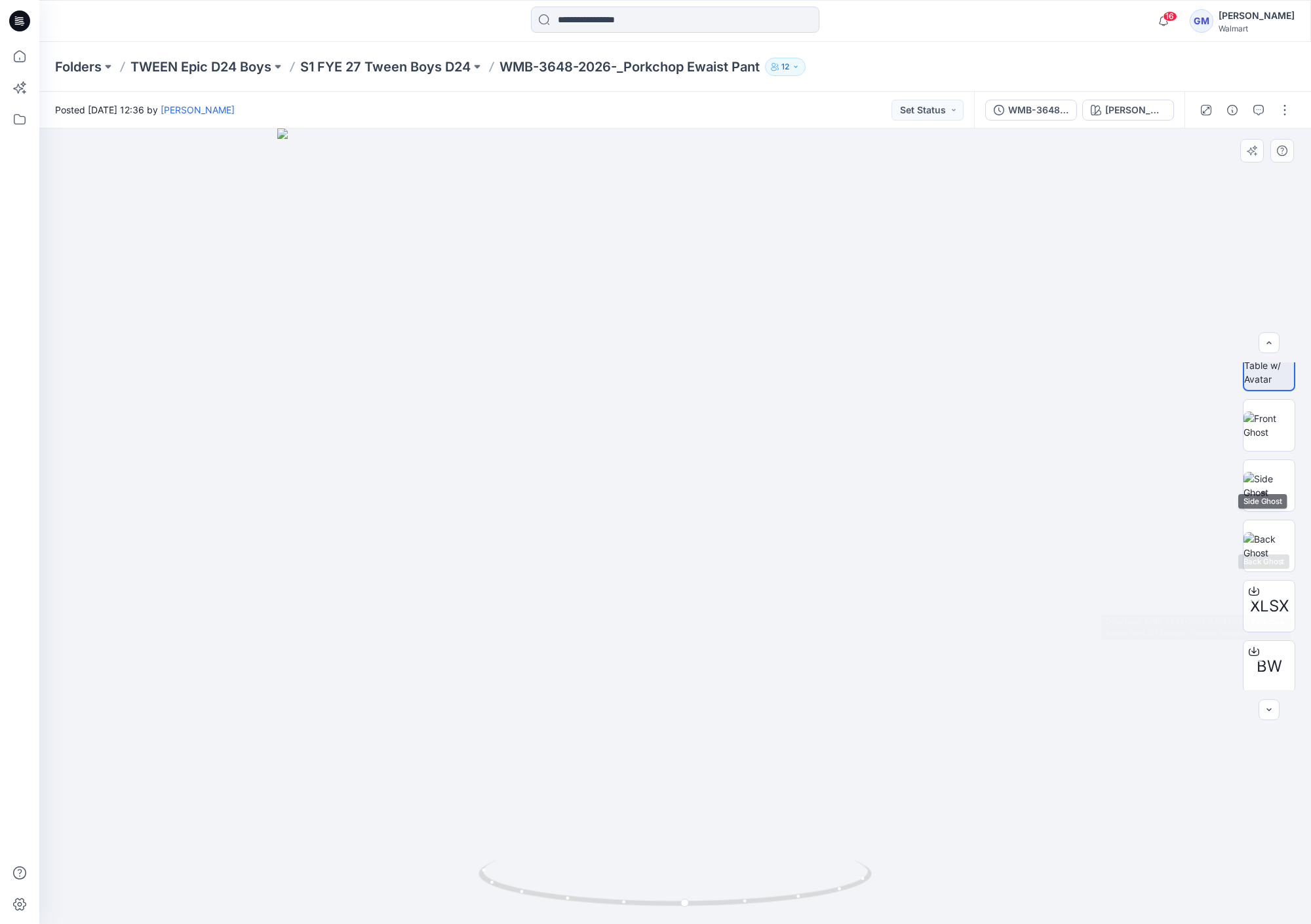
scroll to position [147, 0]
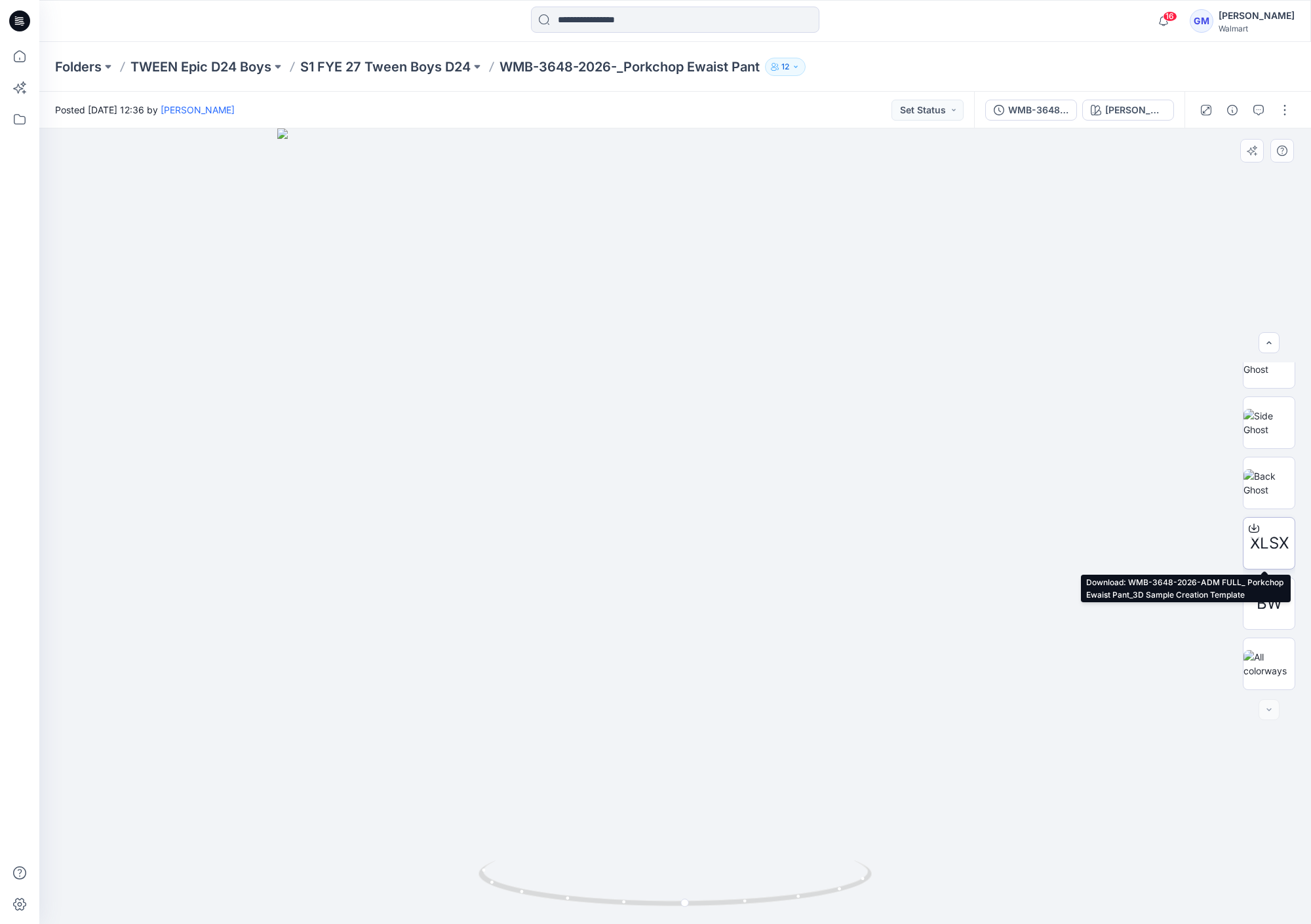
click at [1266, 538] on span "XLSX" at bounding box center [1270, 544] width 39 height 24
click at [532, 791] on div at bounding box center [676, 526] width 1272 height 796
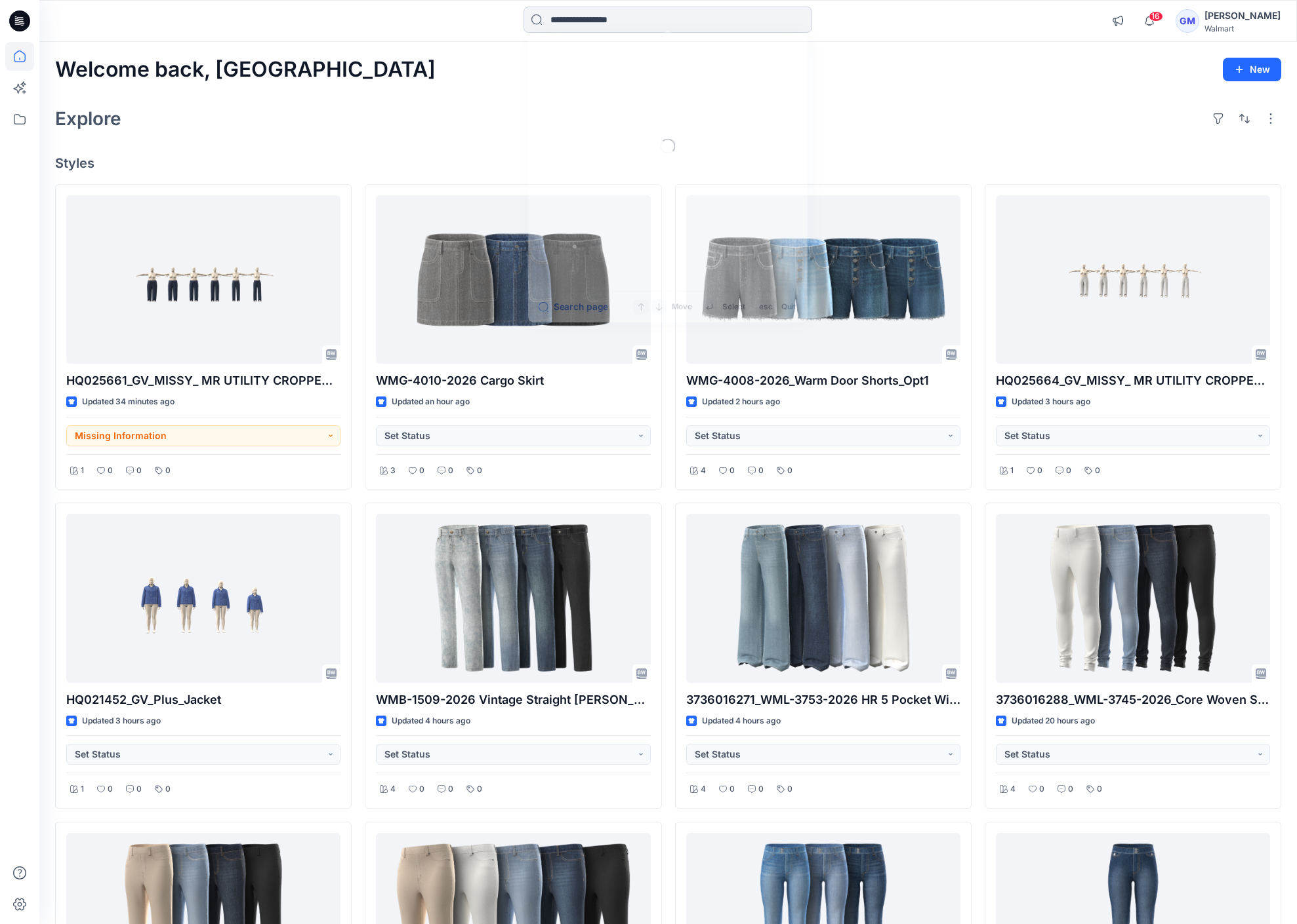
click at [603, 24] on input at bounding box center [668, 19] width 289 height 26
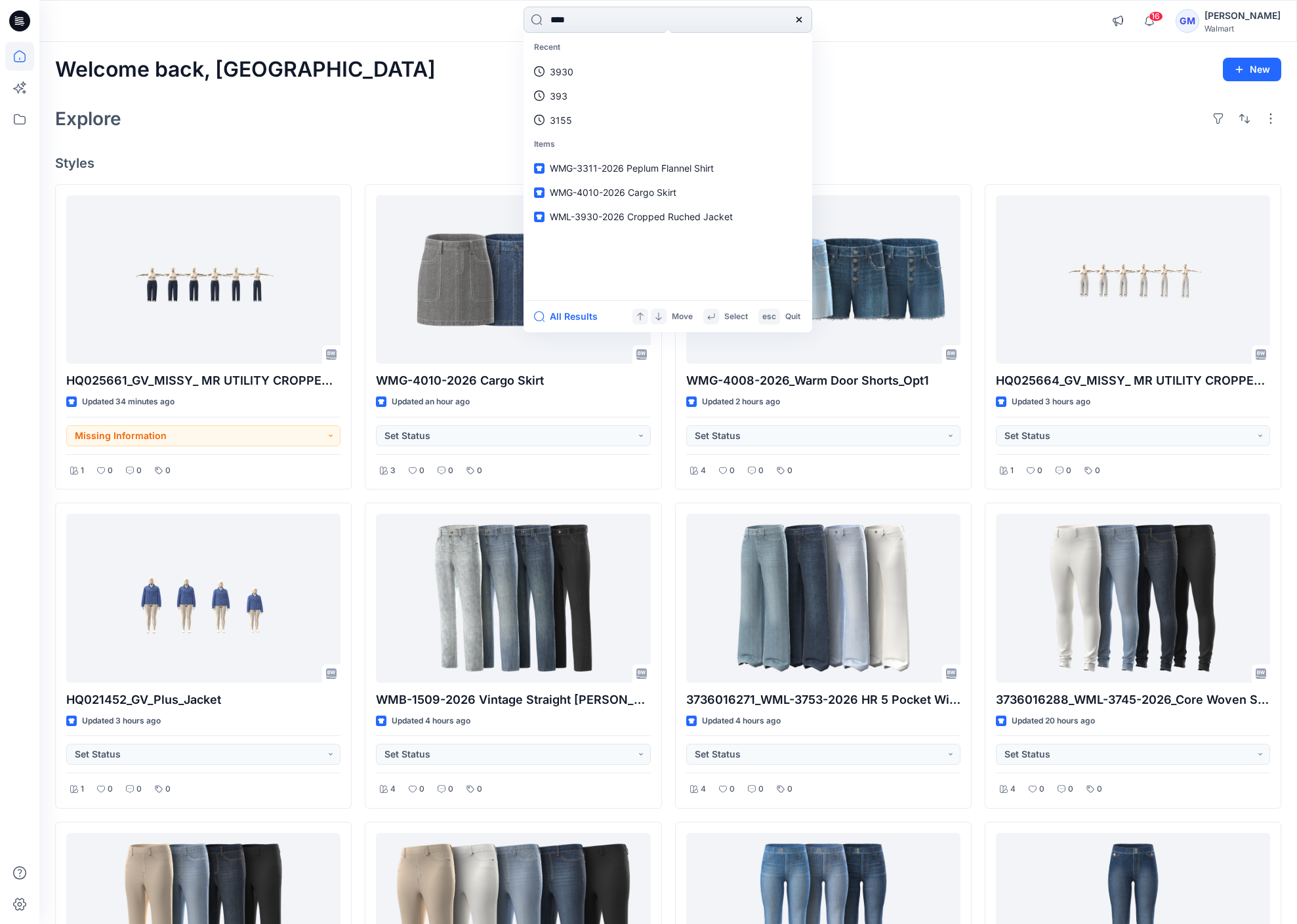
type input "****"
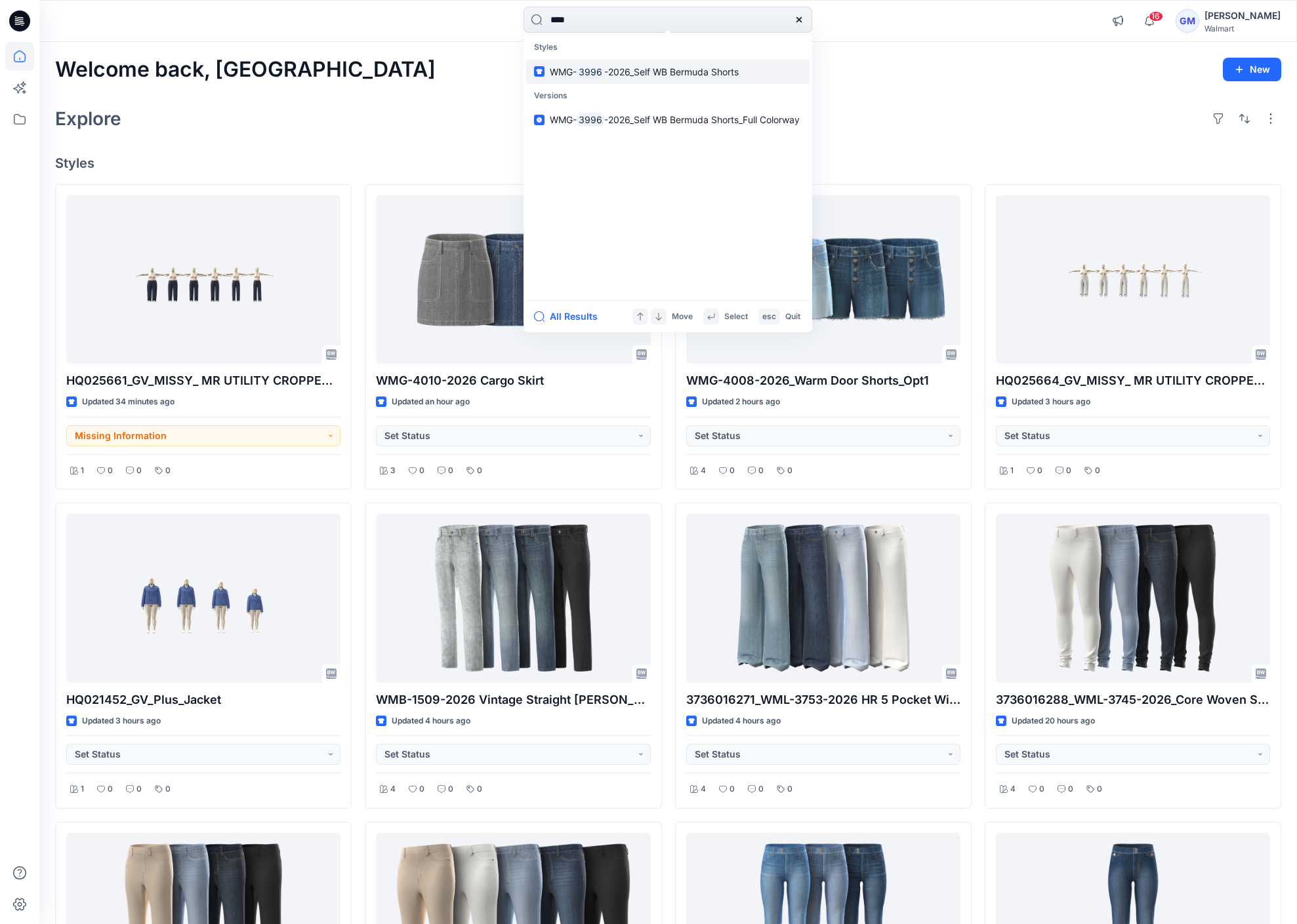
click at [667, 71] on span "-2026_Self WB Bermuda Shorts" at bounding box center [671, 71] width 134 height 11
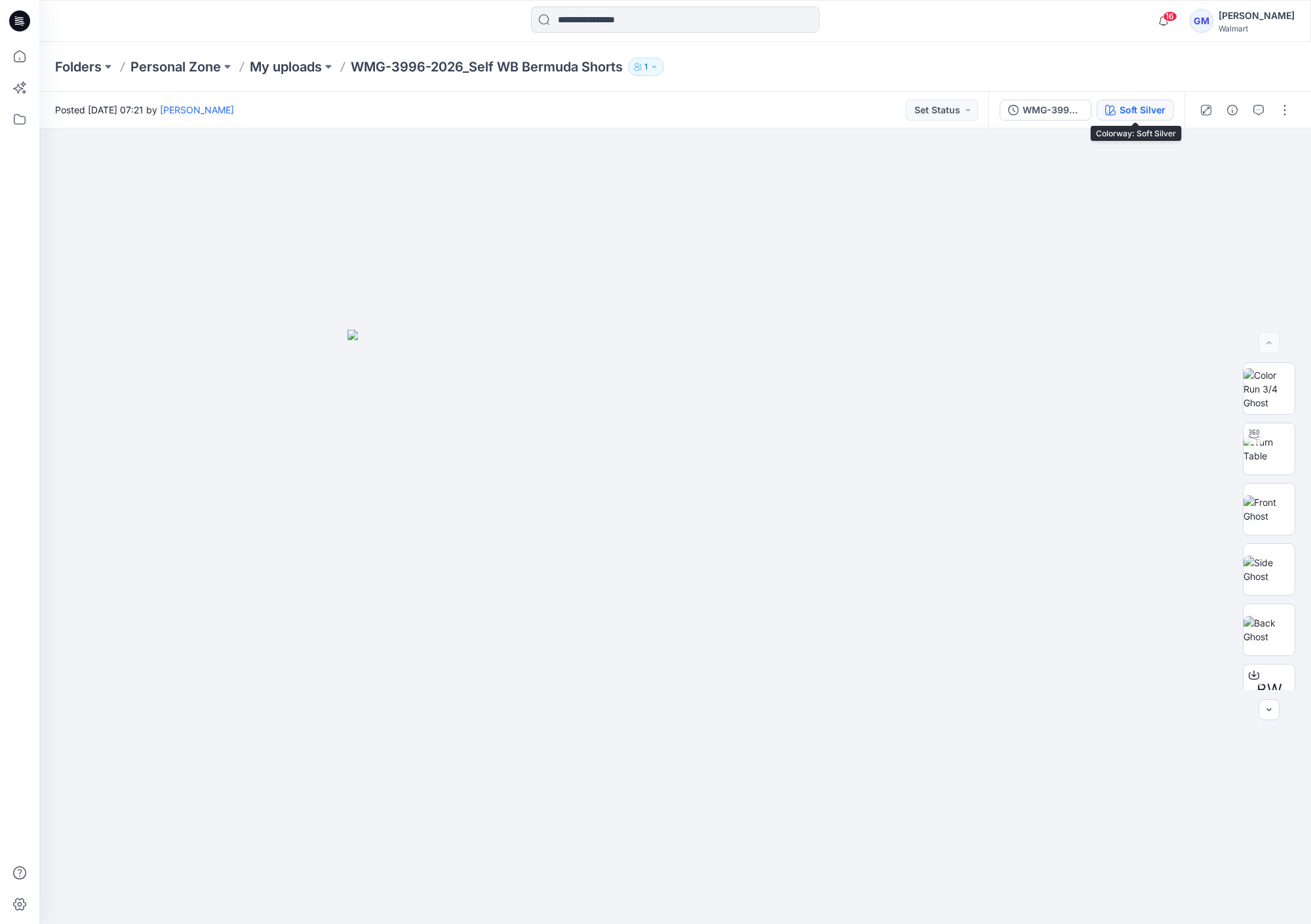
click at [1128, 110] on div "Soft Silver" at bounding box center [1143, 110] width 46 height 14
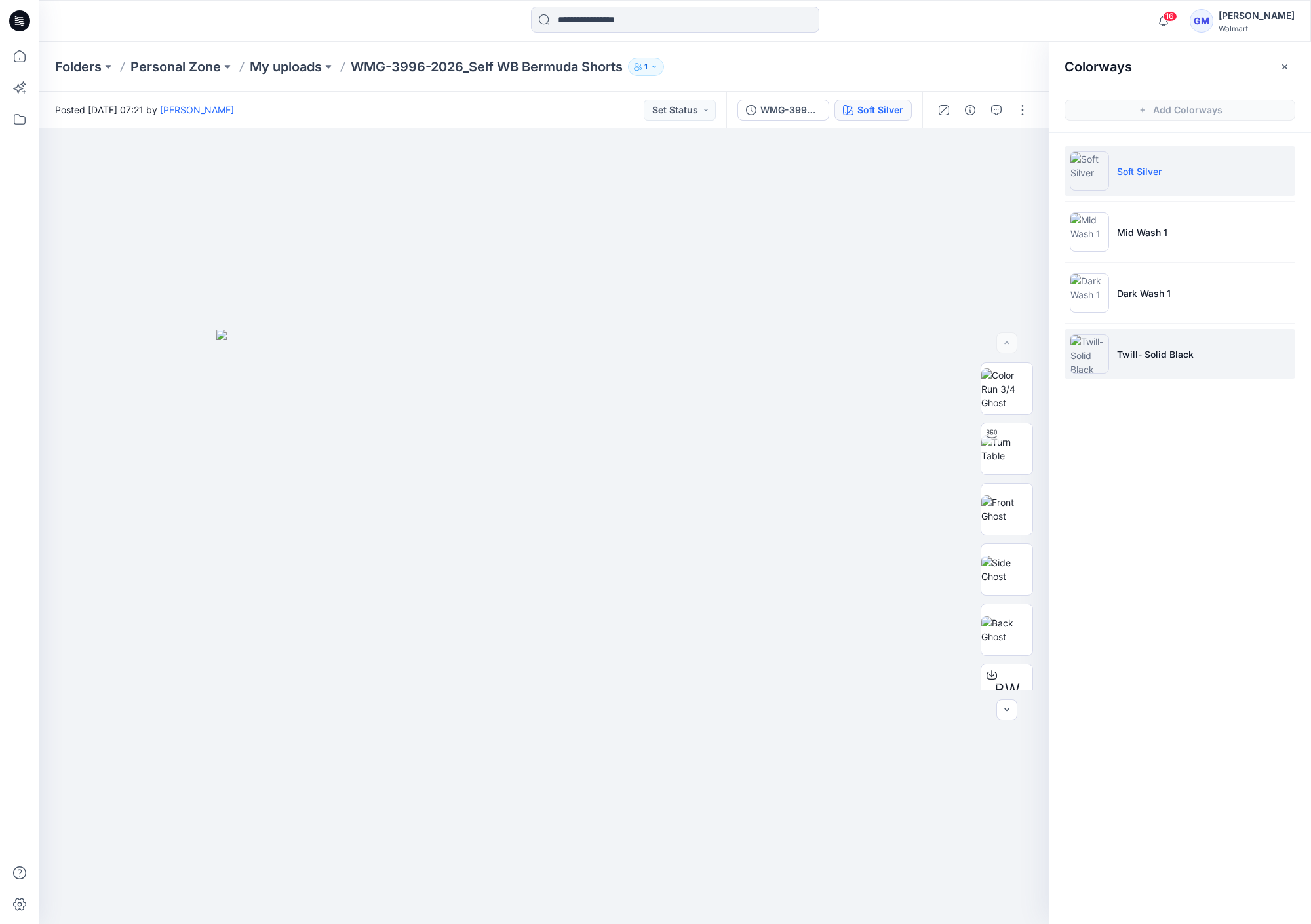
click at [1162, 347] on p "Twill- Solid Black" at bounding box center [1156, 354] width 77 height 14
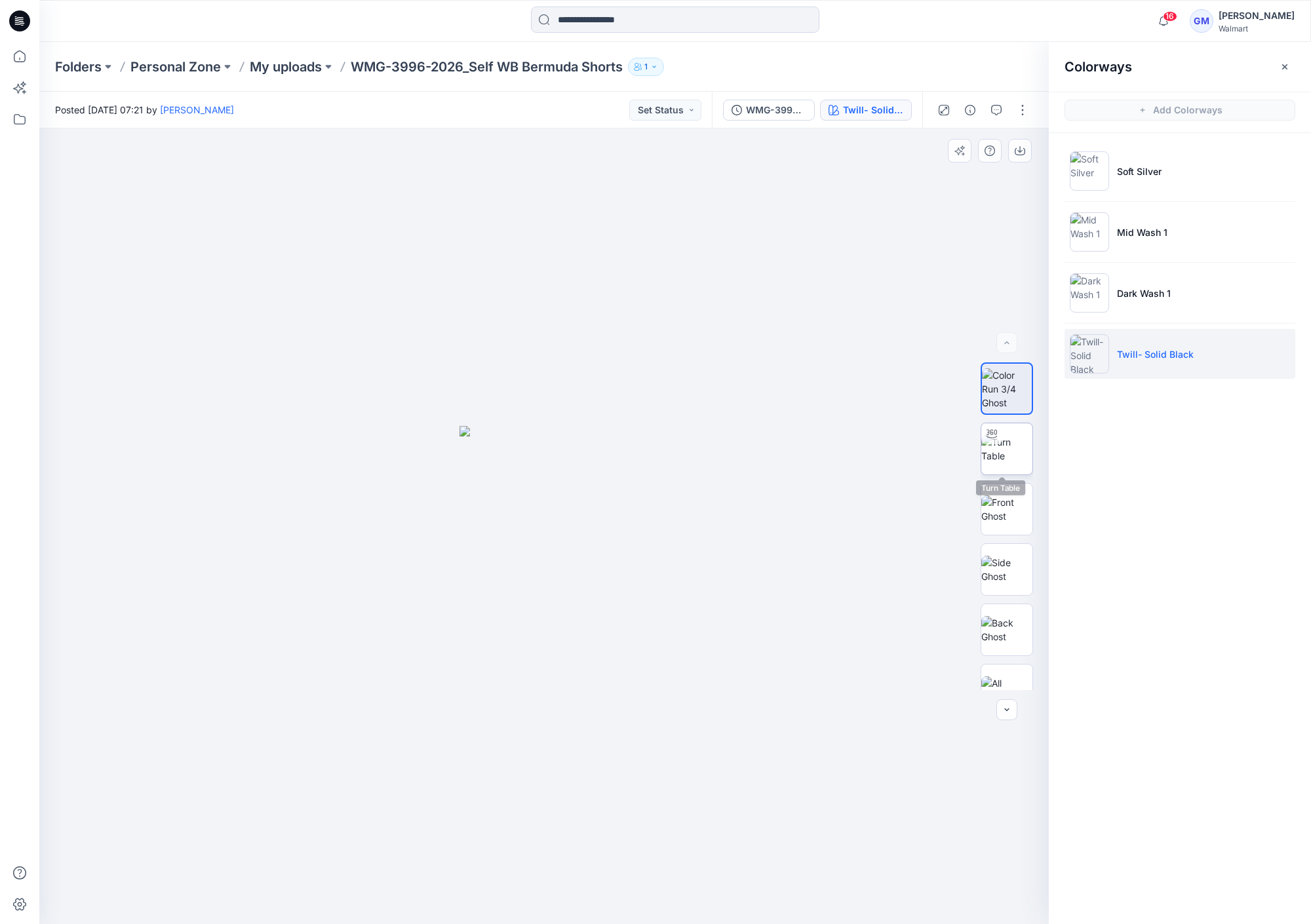
click at [992, 459] on img at bounding box center [1007, 448] width 52 height 28
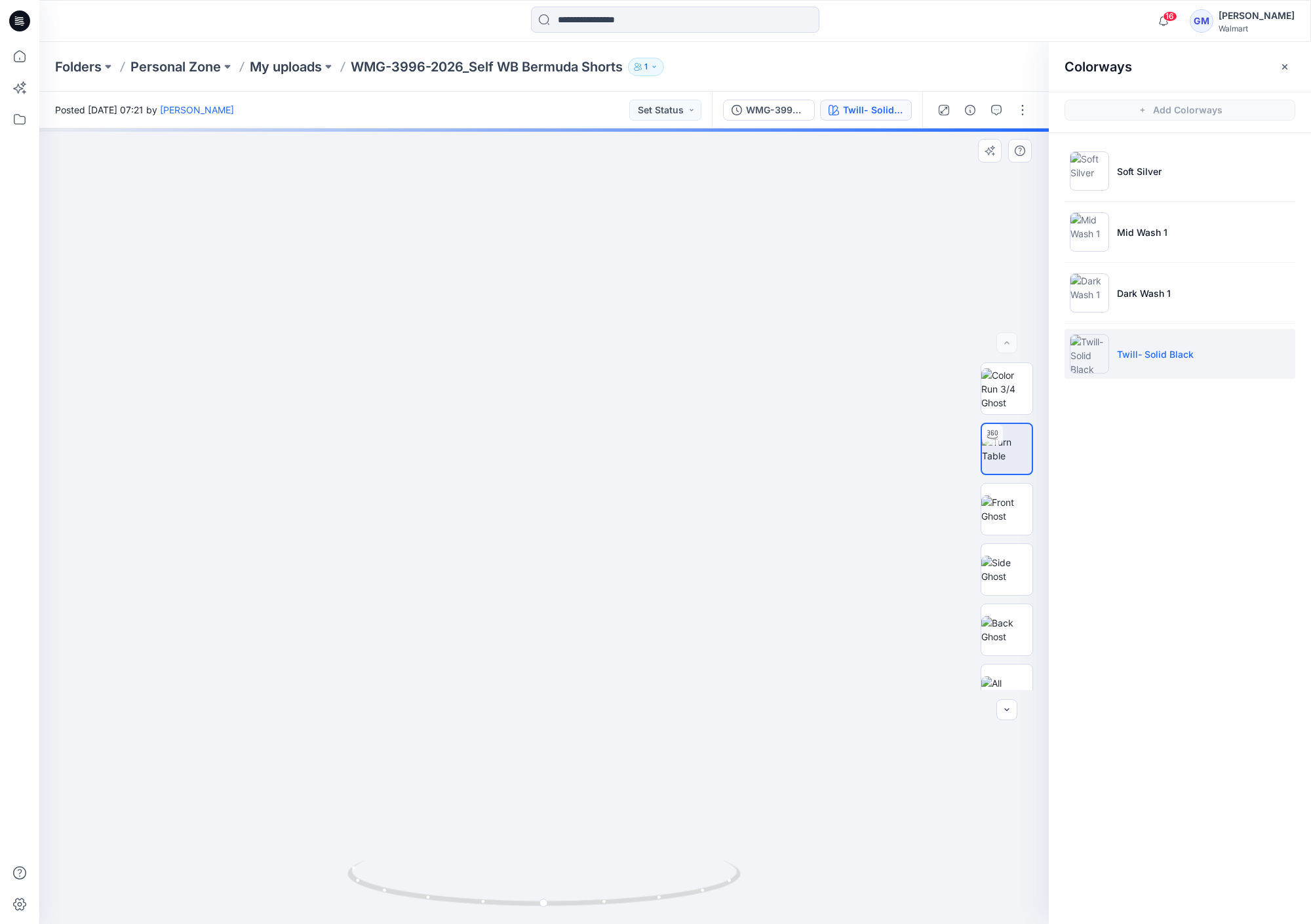
drag, startPoint x: 666, startPoint y: 635, endPoint x: 729, endPoint y: 411, distance: 232.7
